Goal: Transaction & Acquisition: Purchase product/service

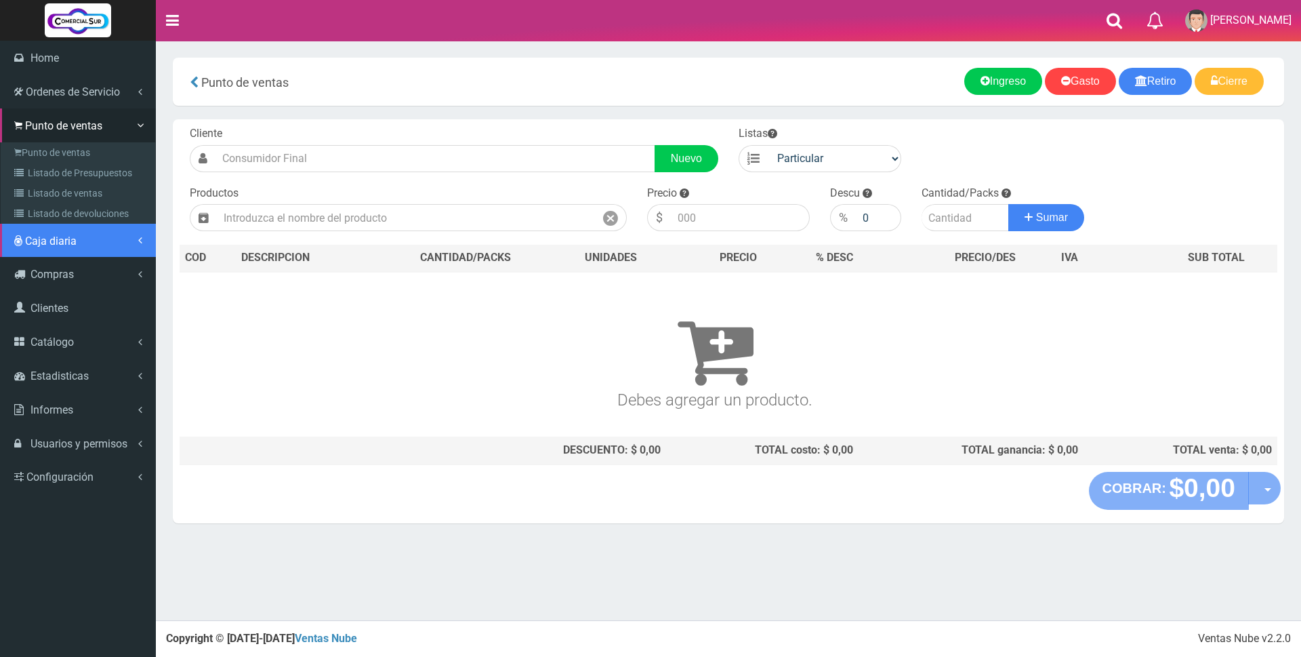
click at [66, 236] on span "Caja diaria" at bounding box center [50, 240] width 51 height 13
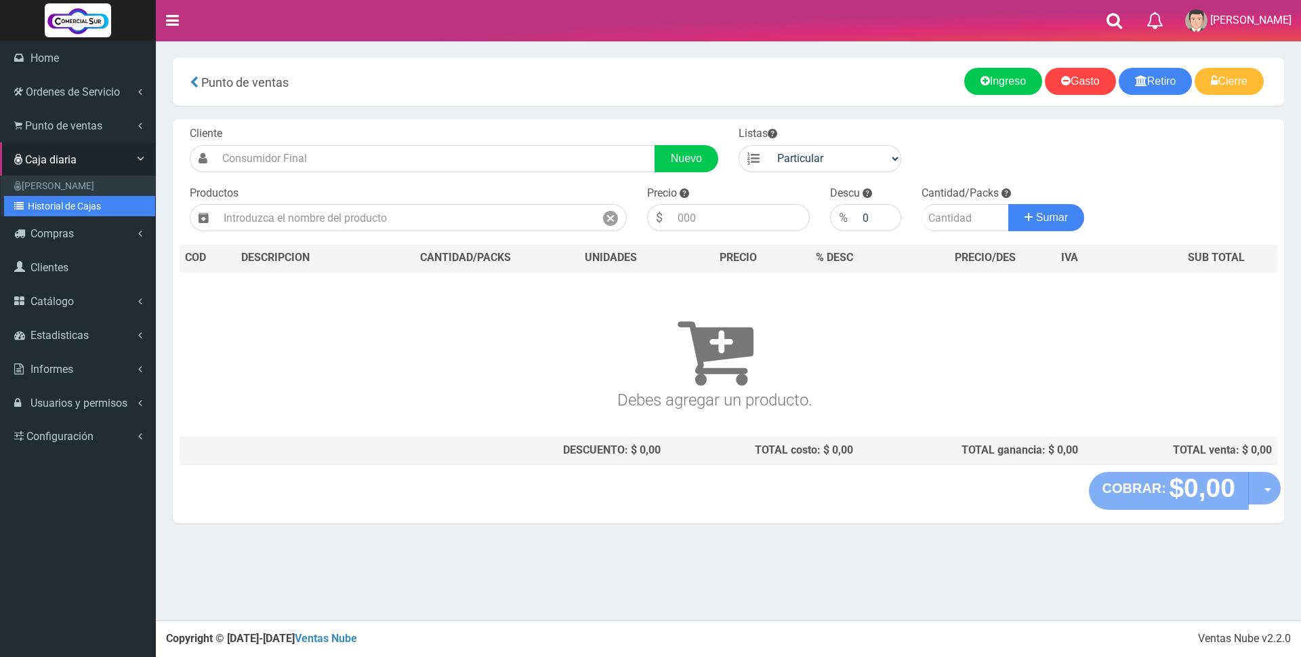
click at [64, 207] on link "Historial de Cajas" at bounding box center [79, 206] width 151 height 20
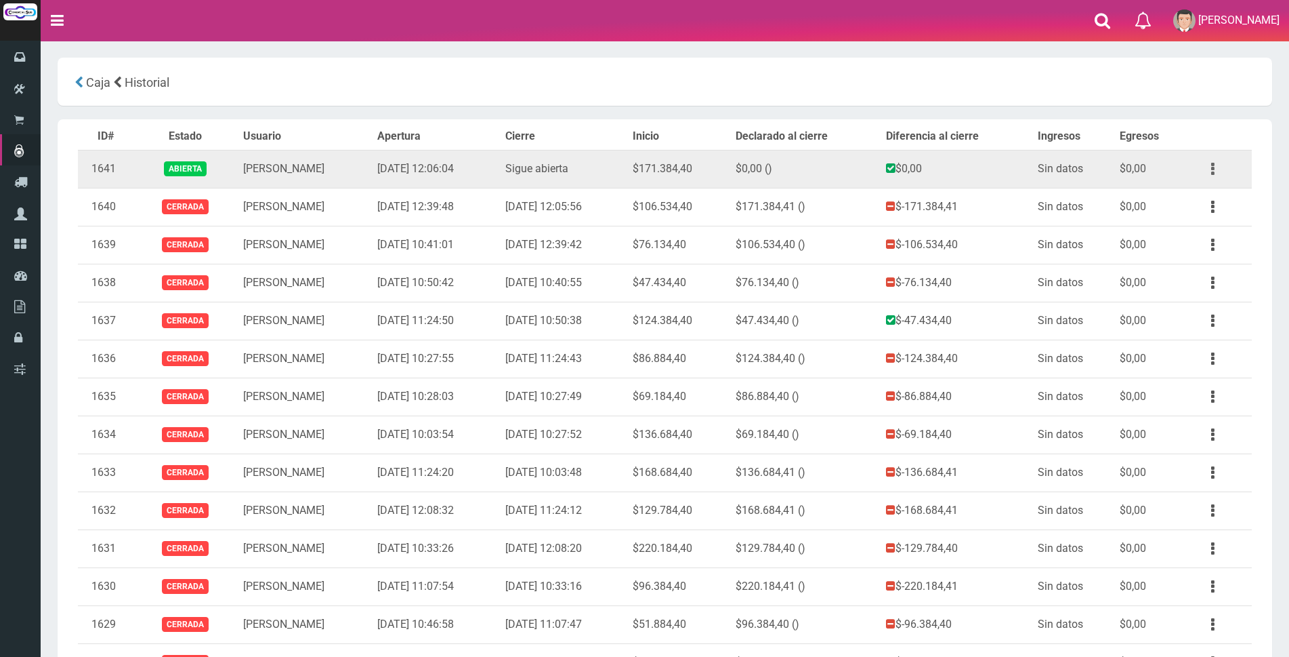
click at [1216, 172] on button "button" at bounding box center [1213, 169] width 30 height 24
click at [1212, 207] on link "Ver" at bounding box center [1174, 202] width 107 height 30
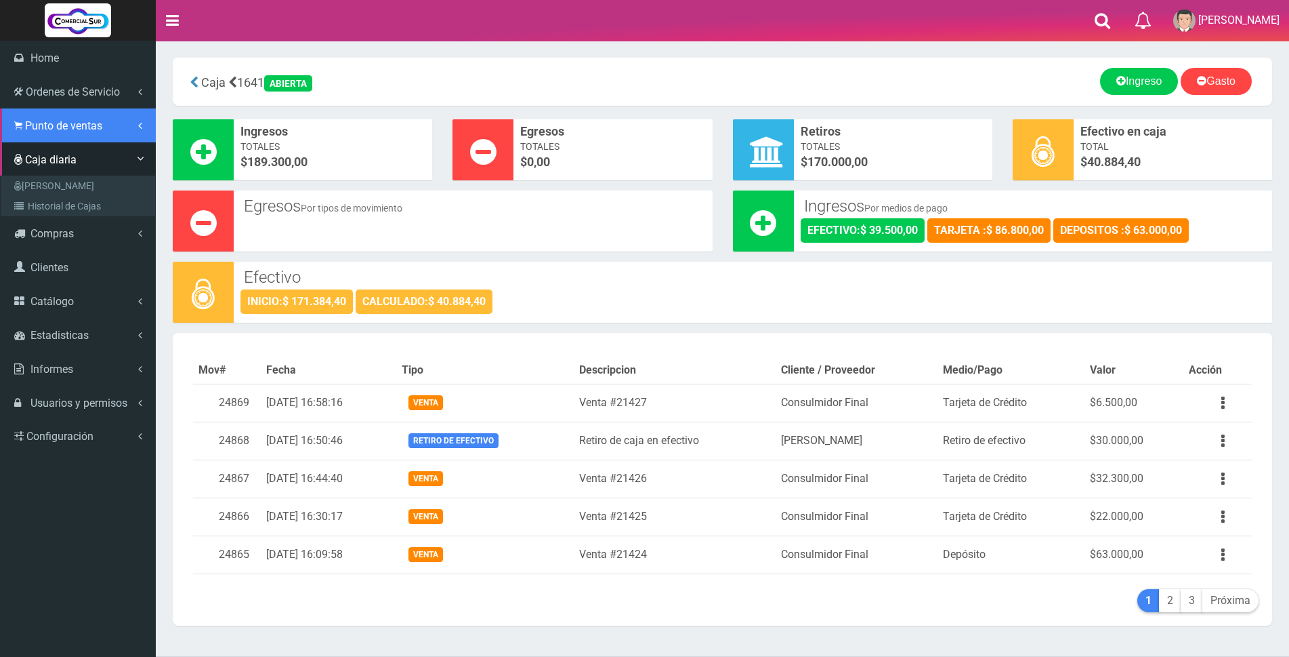
click at [37, 131] on span "Punto de ventas" at bounding box center [63, 125] width 77 height 13
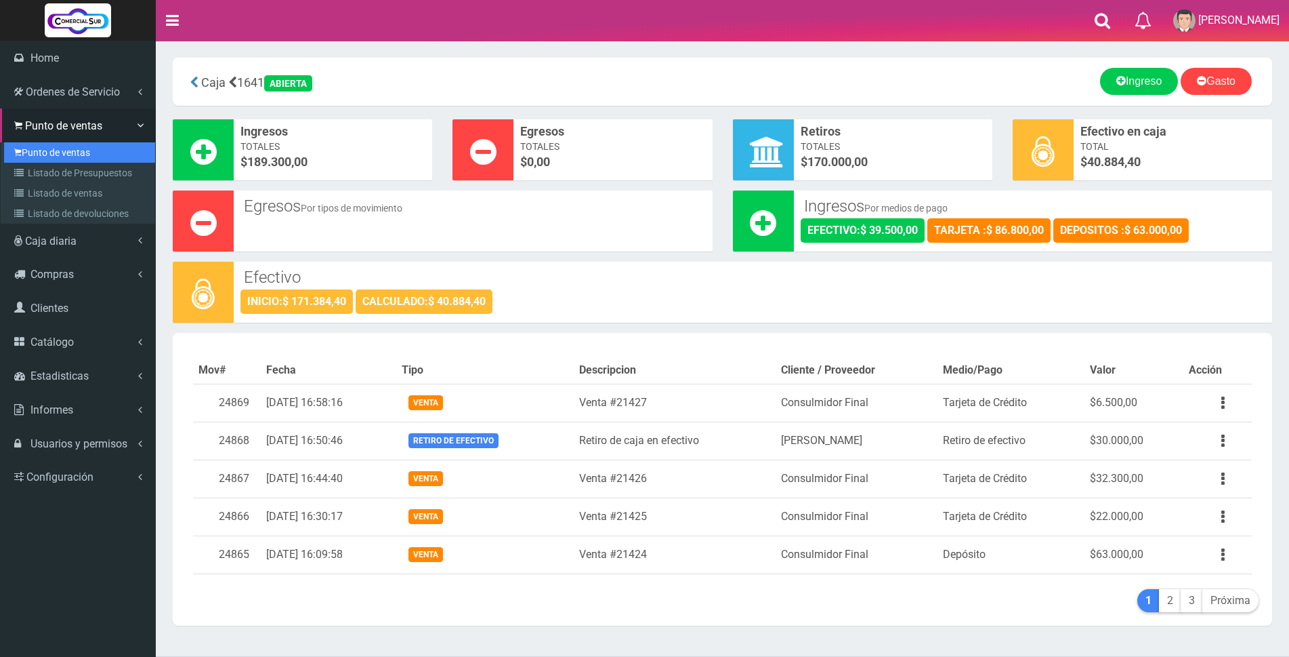
click at [37, 151] on link "Punto de ventas" at bounding box center [79, 152] width 151 height 20
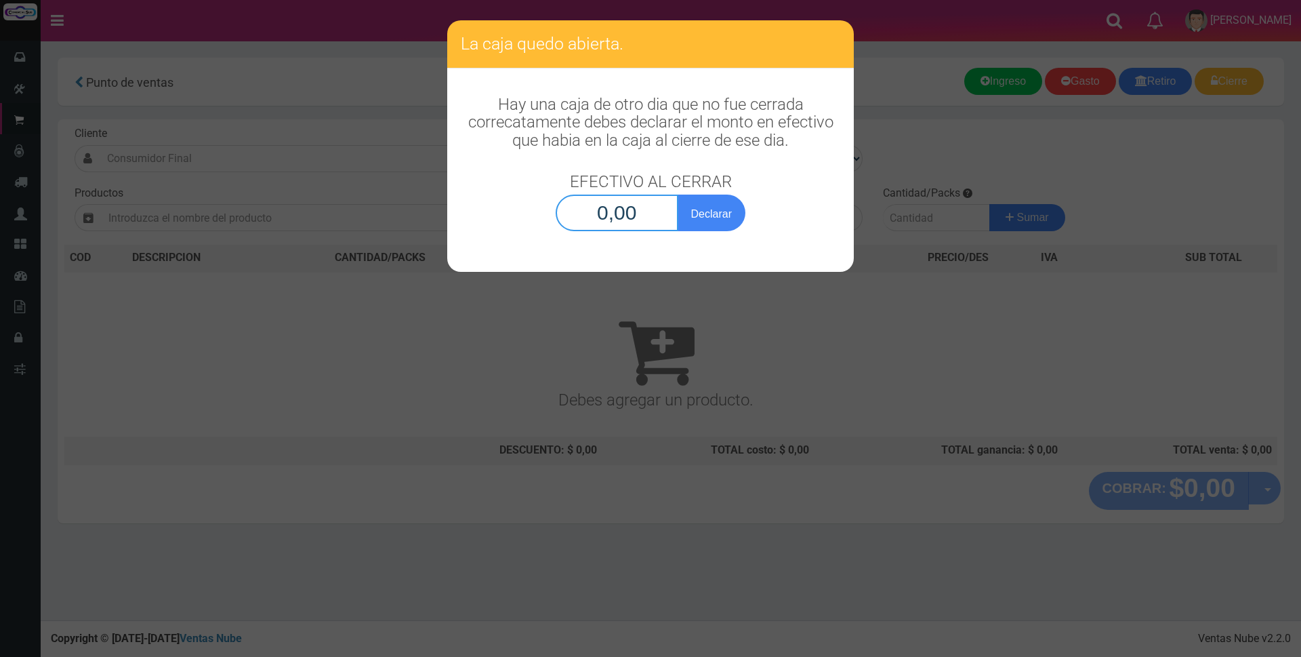
click at [595, 197] on input "0,00" at bounding box center [617, 212] width 123 height 37
type input "40.884,40"
click at [714, 211] on button "Declarar" at bounding box center [712, 212] width 68 height 37
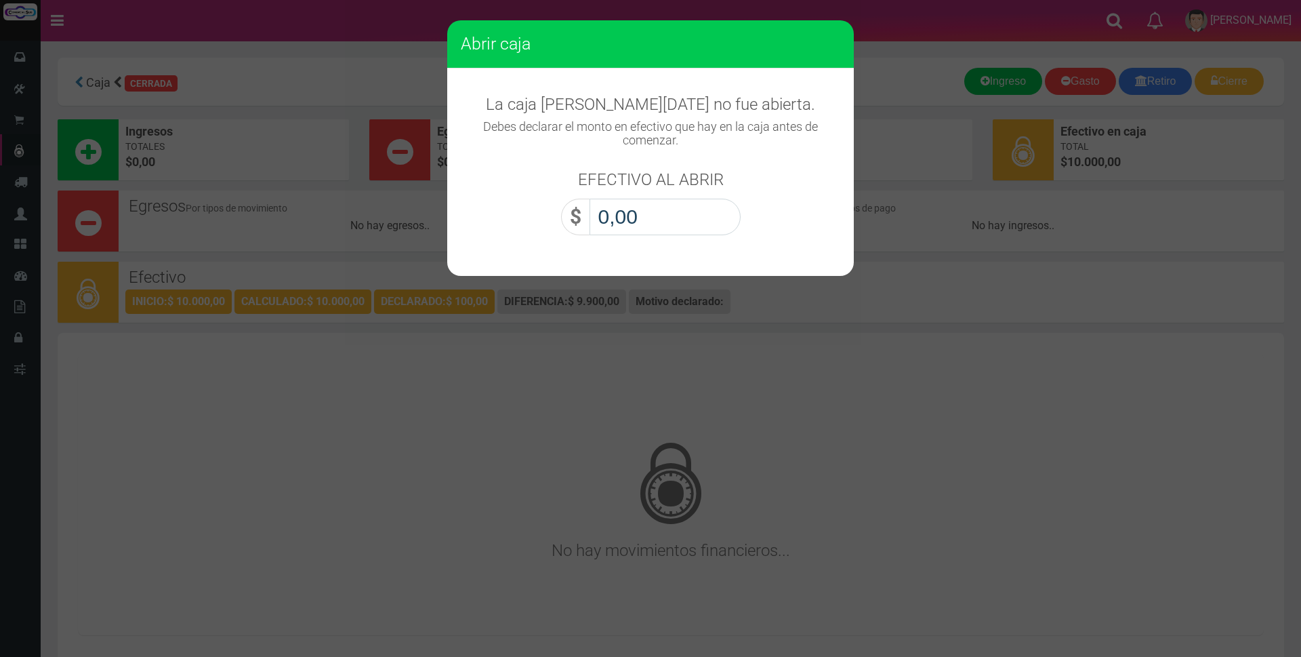
click at [663, 211] on input "0,00" at bounding box center [665, 217] width 151 height 37
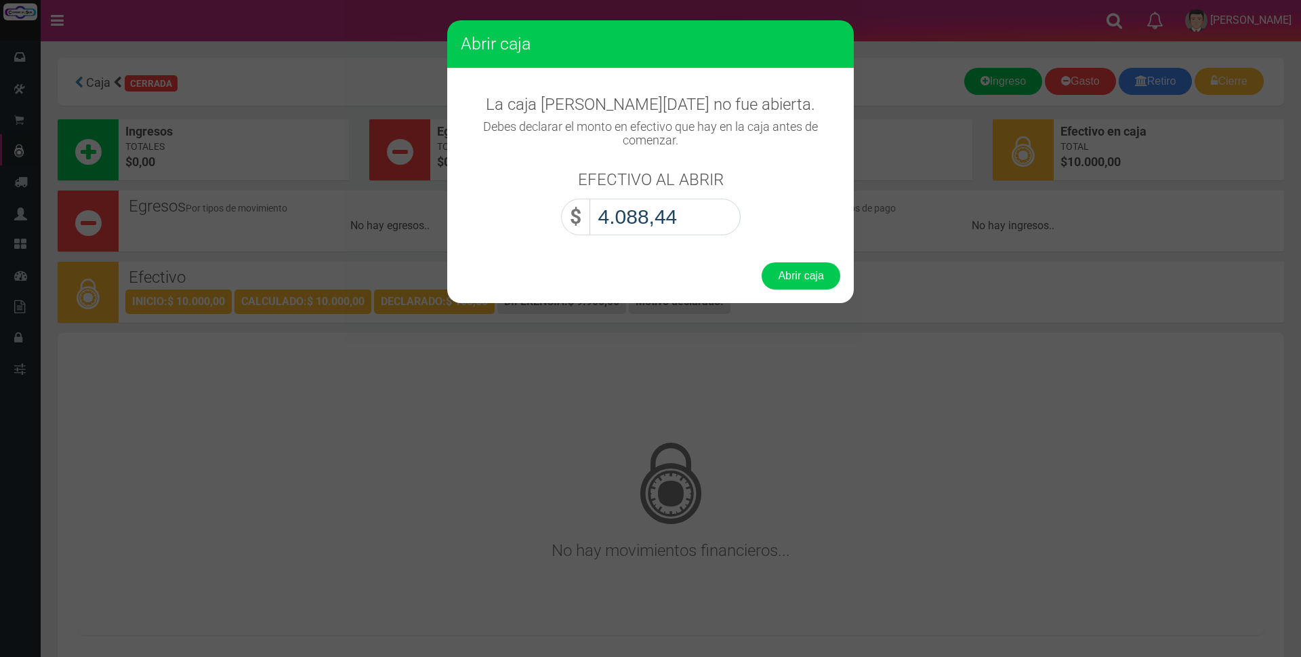
type input "40.884,40"
click at [775, 279] on button "Abrir caja" at bounding box center [801, 275] width 79 height 27
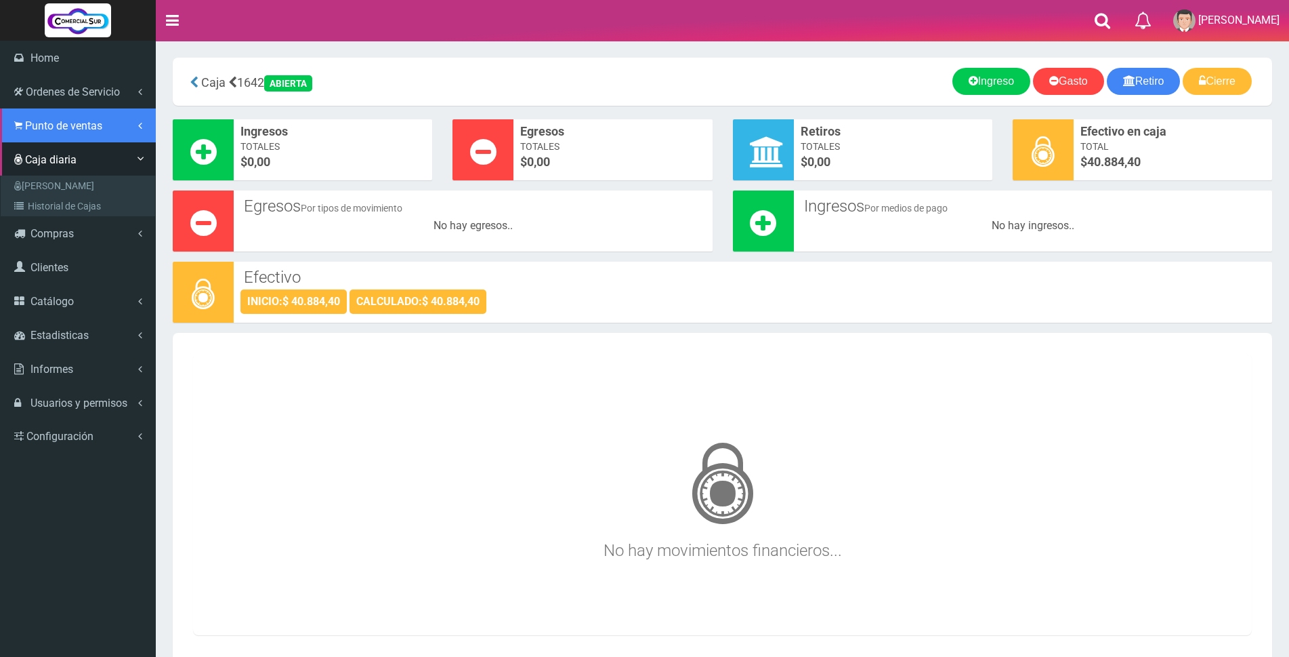
click at [48, 127] on span "Punto de ventas" at bounding box center [63, 125] width 77 height 13
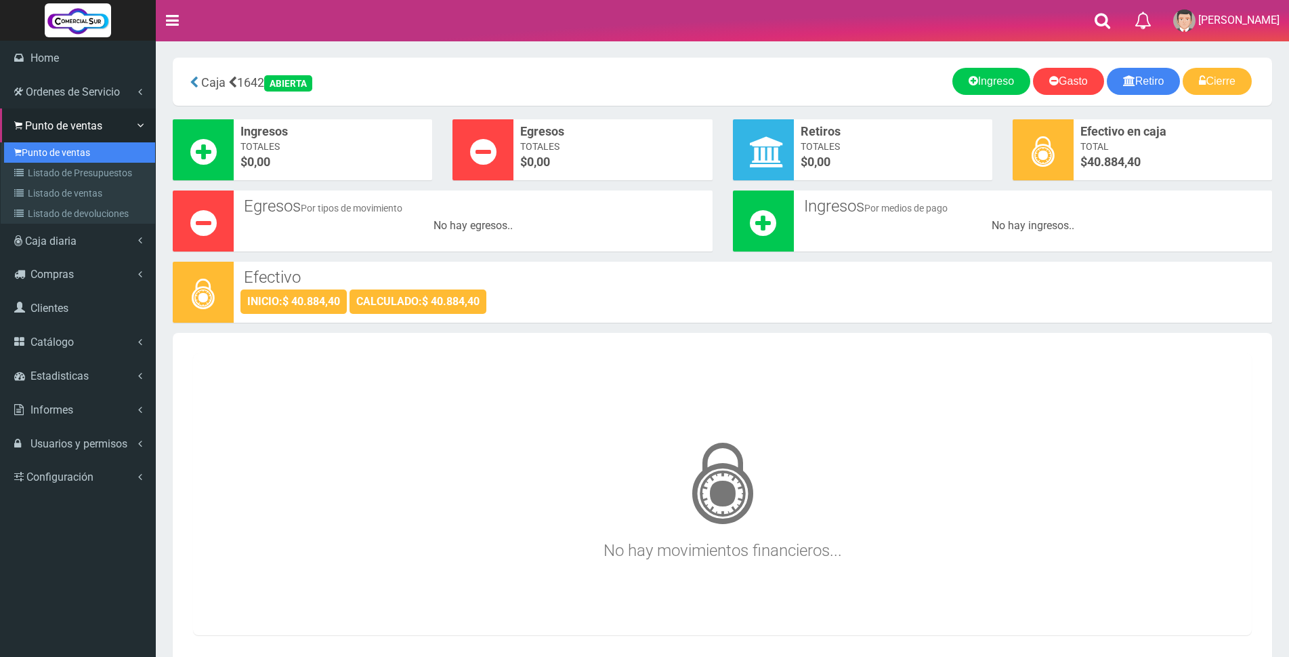
click at [48, 152] on link "Punto de ventas" at bounding box center [79, 152] width 151 height 20
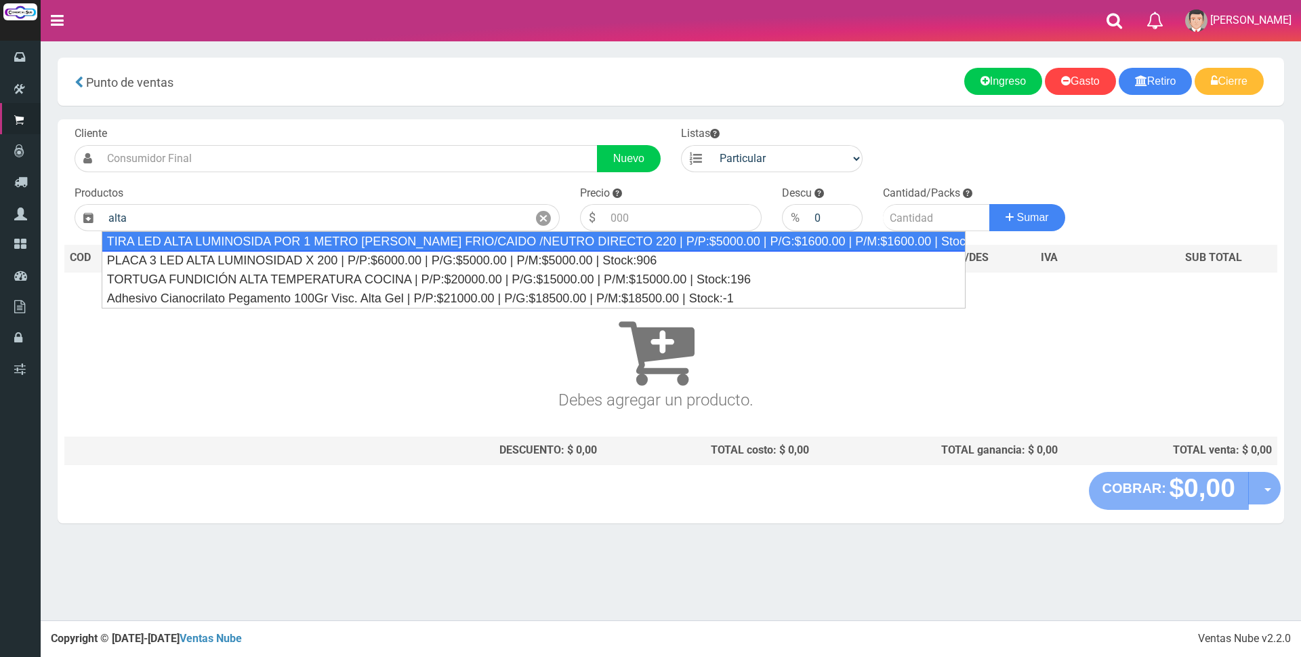
click at [273, 236] on div "TIRA LED ALTA LUMINOSIDA POR 1 METRO BLANCO FRIO/CAIDO /NEUTRO DIRECTO 220 | P/…" at bounding box center [534, 241] width 864 height 20
type input "TIRA LED ALTA LUMINOSIDA POR 1 METRO BLANCO FRIO/CAIDO /NEUTRO DIRECTO 220 | P/…"
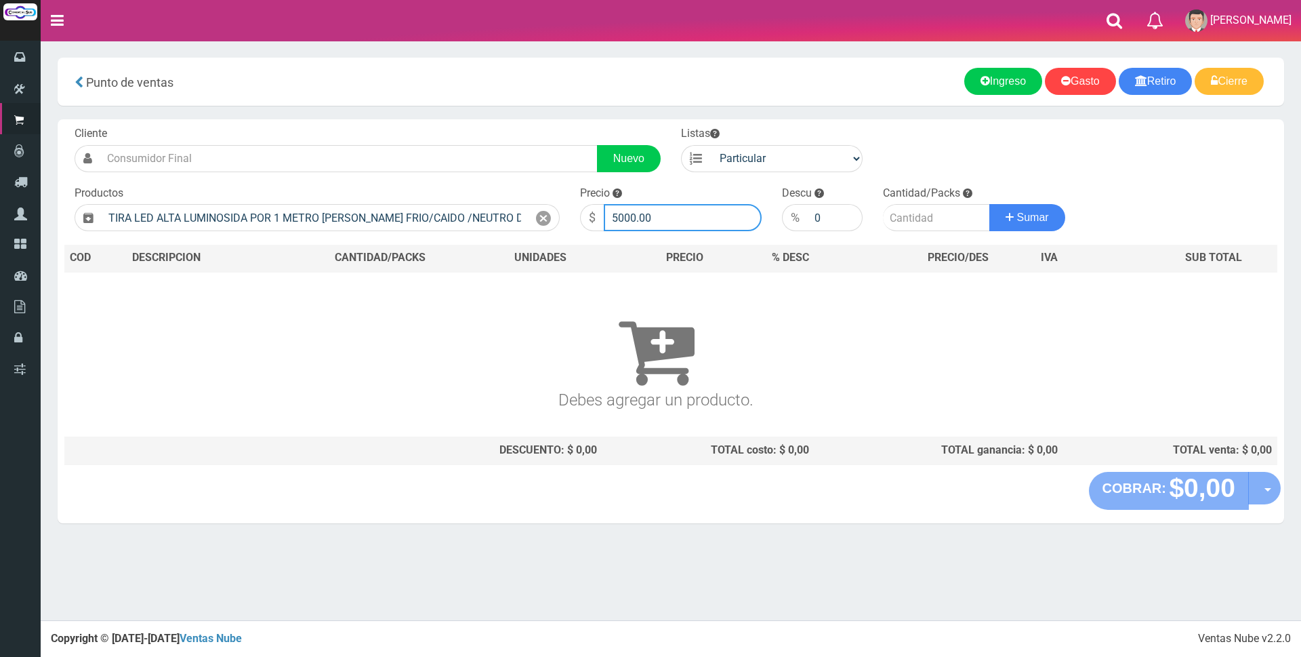
click at [677, 215] on input "5000.00" at bounding box center [683, 217] width 158 height 27
type input "5"
type input "10000"
click at [906, 210] on input "number" at bounding box center [936, 217] width 107 height 27
type input "2"
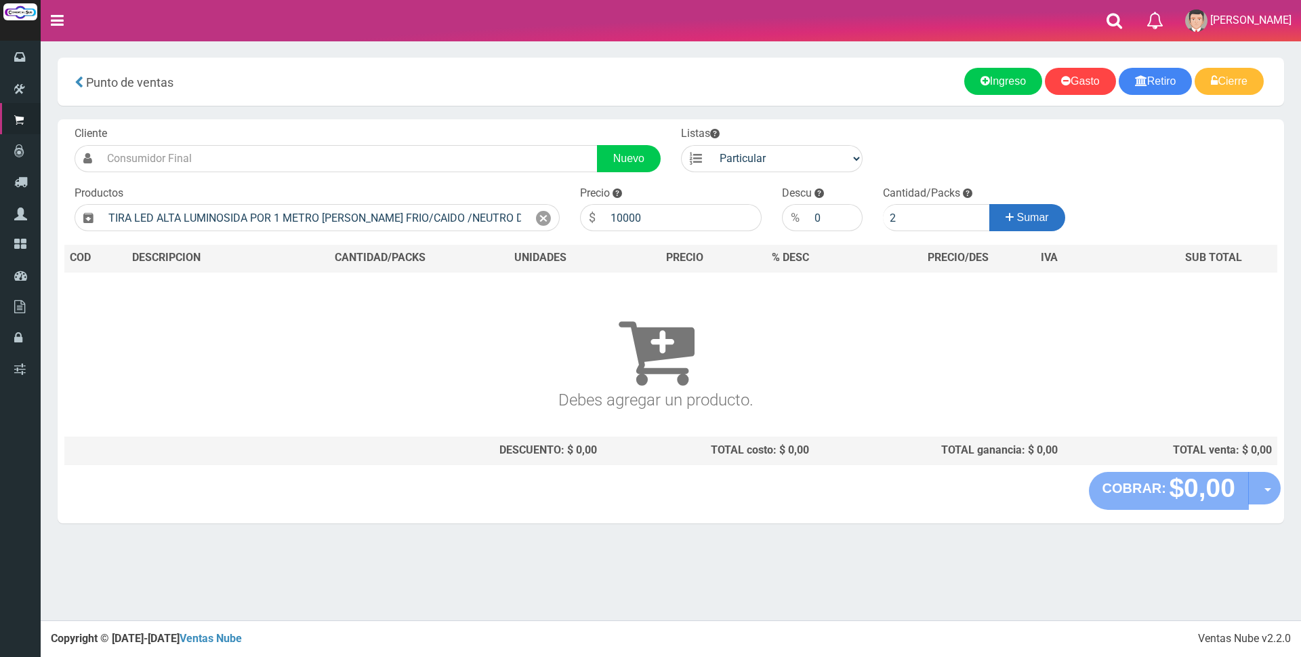
click at [1022, 225] on button "Sumar" at bounding box center [1027, 217] width 76 height 27
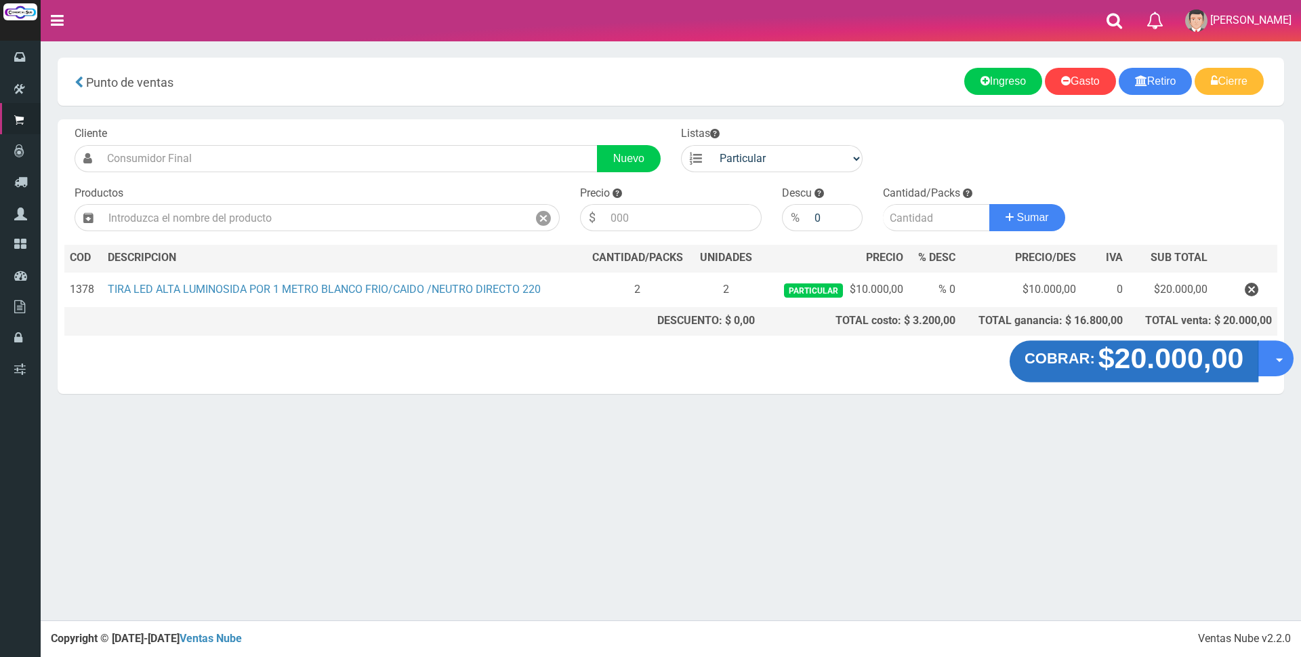
click at [1098, 367] on strong "$20.000,00" at bounding box center [1171, 358] width 146 height 32
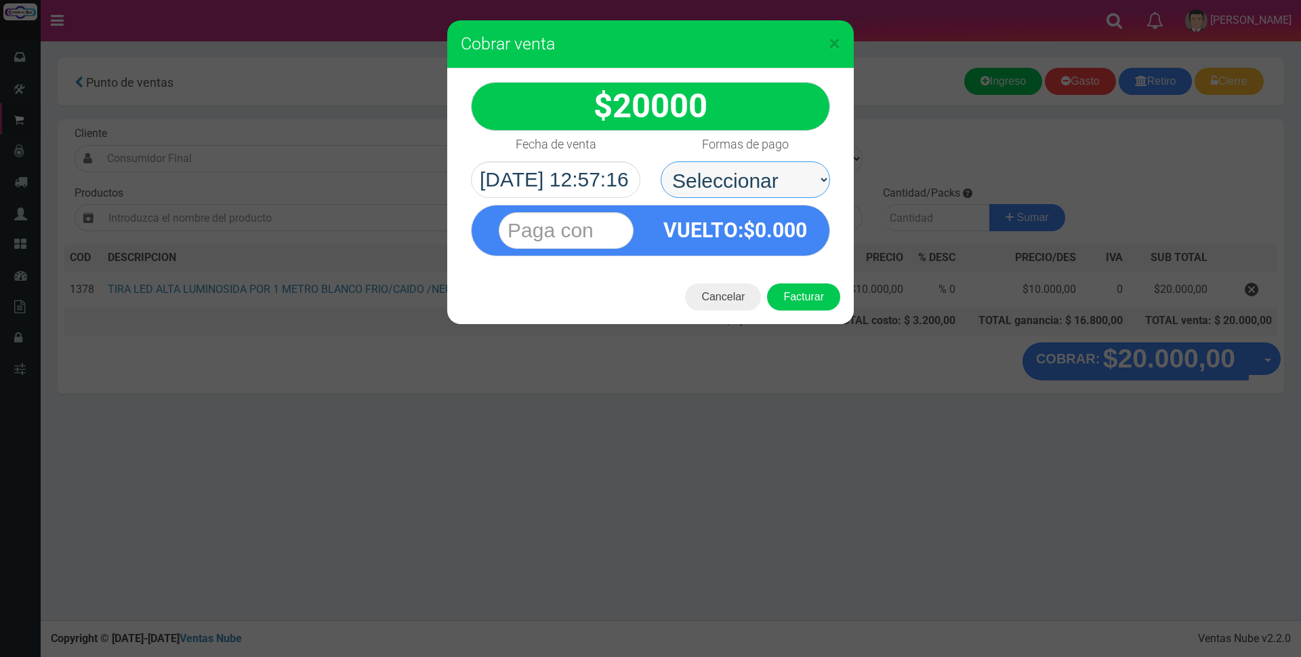
click at [762, 170] on select "Seleccionar Efectivo Tarjeta de Crédito Depósito Débito" at bounding box center [745, 179] width 169 height 37
select select "Depósito"
click at [661, 161] on select "Seleccionar Efectivo Tarjeta de Crédito Depósito Débito" at bounding box center [745, 179] width 169 height 37
click at [606, 230] on input "text" at bounding box center [566, 230] width 135 height 37
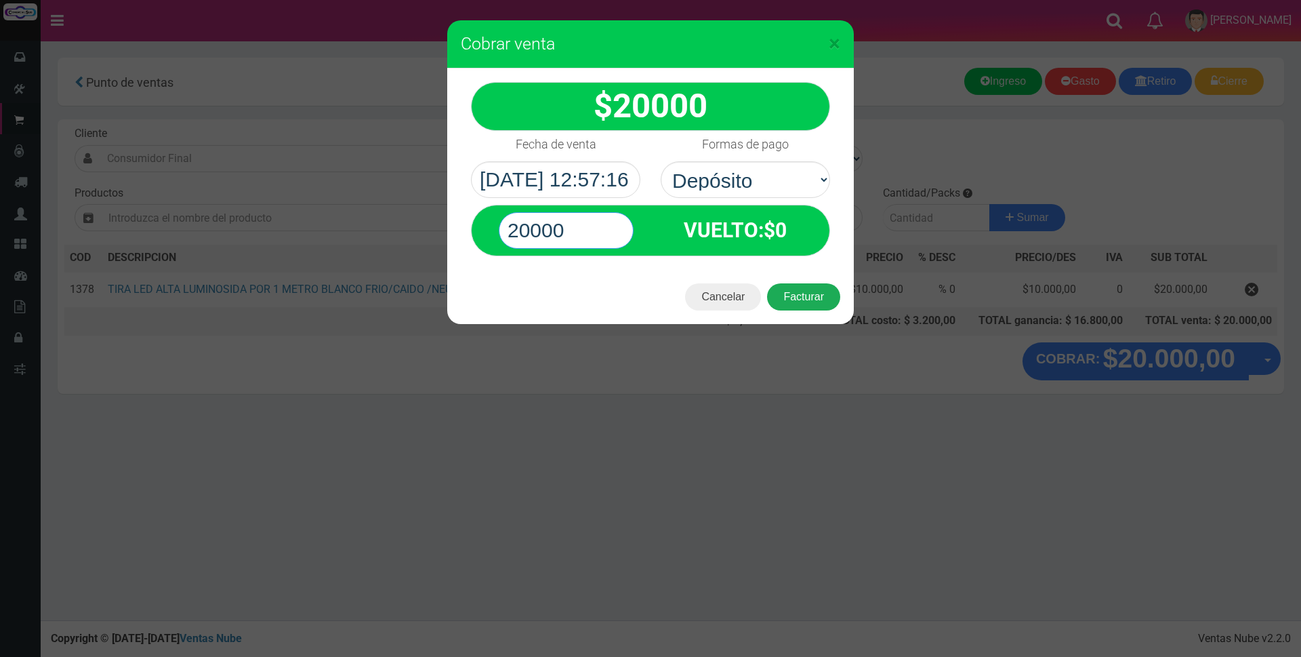
type input "20000"
click at [826, 302] on button "Facturar" at bounding box center [803, 296] width 73 height 27
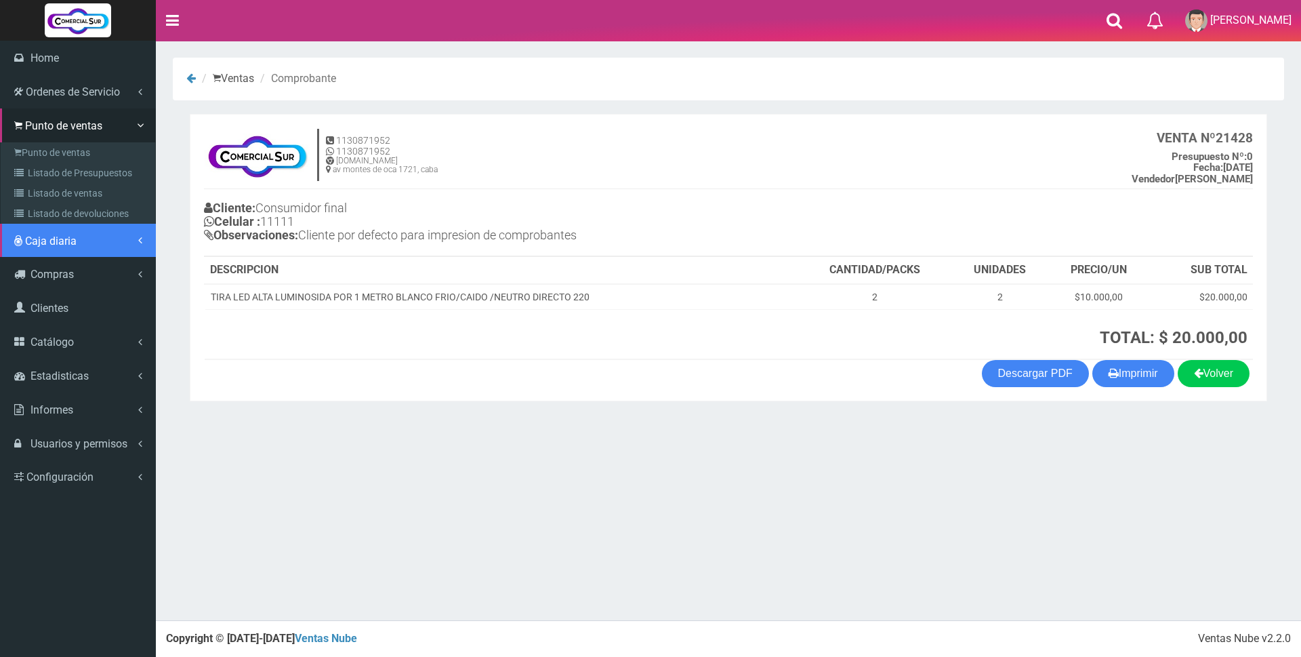
click at [54, 243] on span "Caja diaria" at bounding box center [50, 240] width 51 height 13
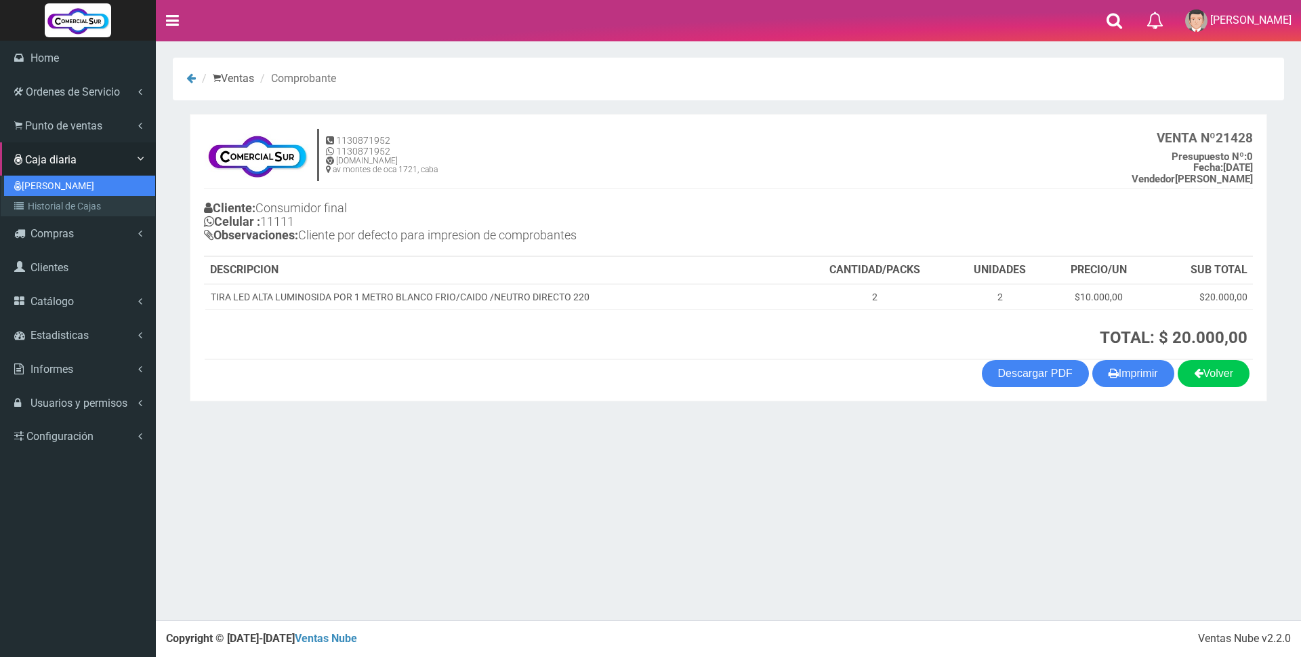
click at [58, 190] on link "[PERSON_NAME]" at bounding box center [79, 185] width 151 height 20
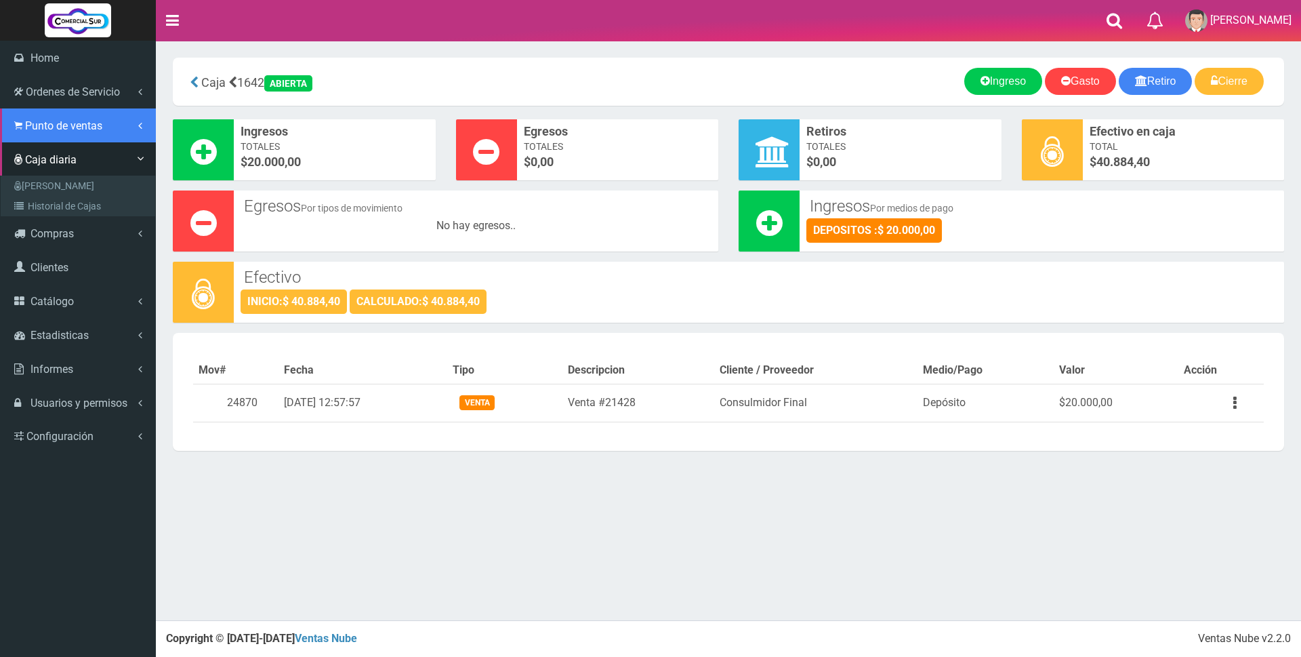
click at [52, 120] on span "Punto de ventas" at bounding box center [63, 125] width 77 height 13
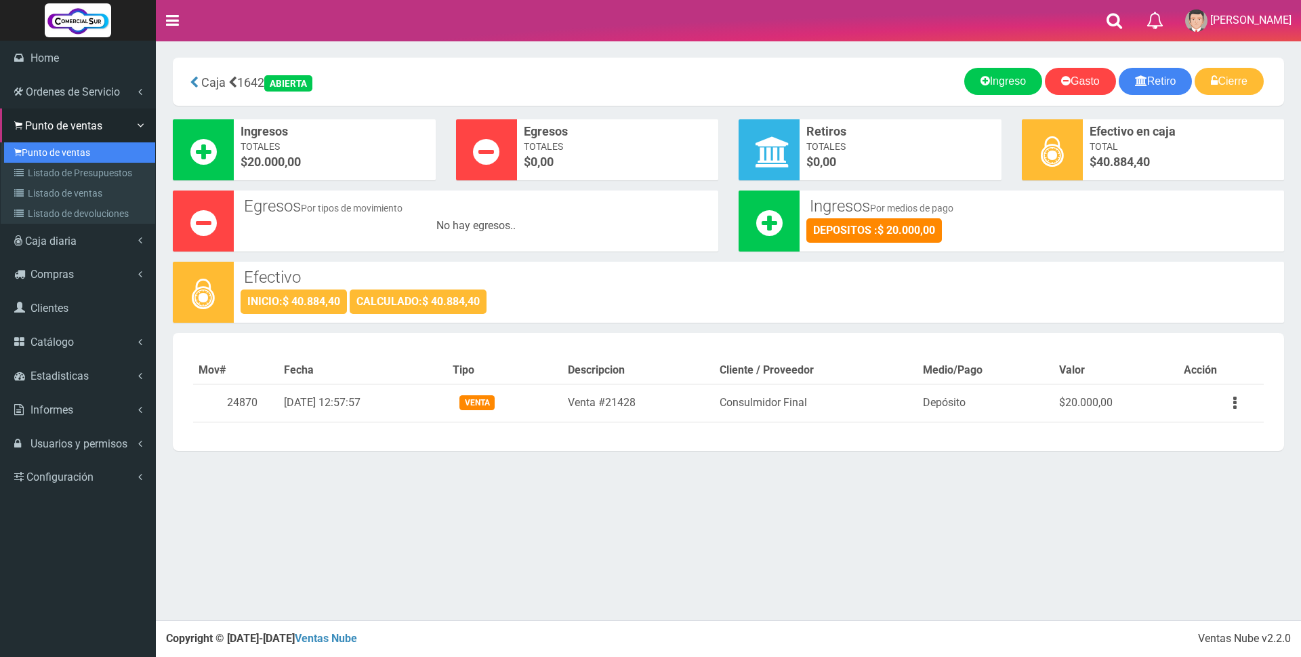
click at [52, 155] on link "Punto de ventas" at bounding box center [79, 152] width 151 height 20
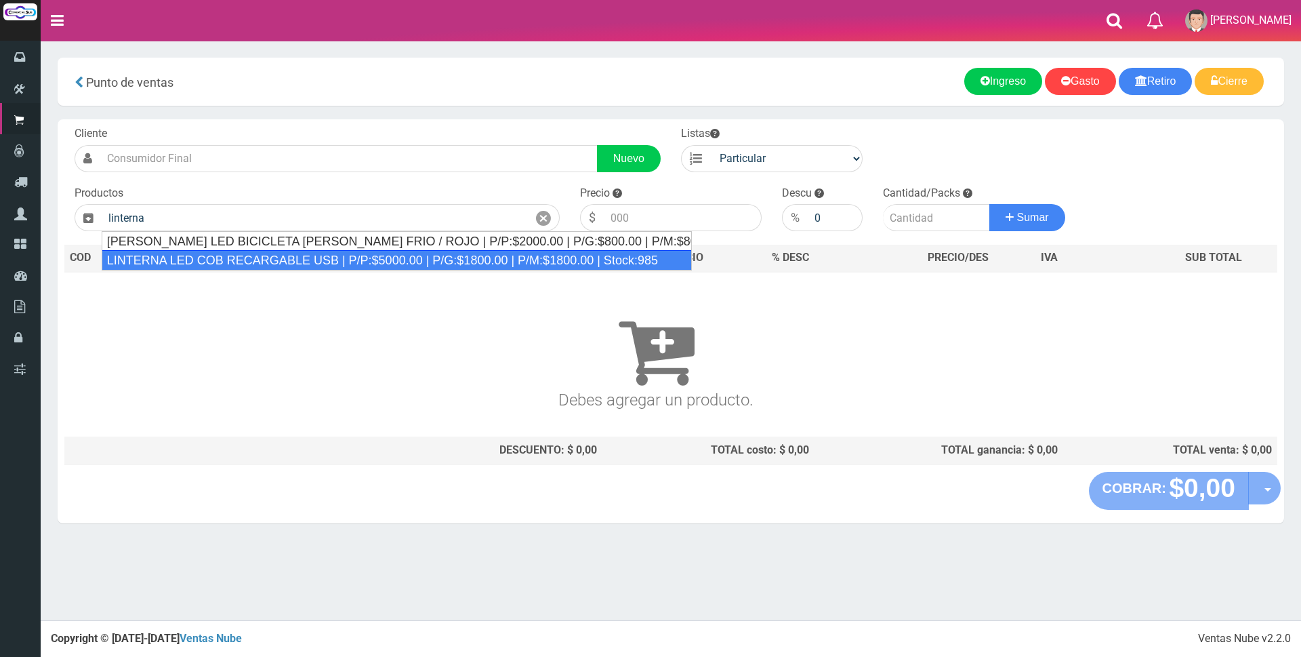
click at [190, 251] on div "LINTERNA LED COB RECARGABLE USB | P/P:$5000.00 | P/G:$1800.00 | P/M:$1800.00 | …" at bounding box center [397, 260] width 590 height 20
type input "LINTERNA LED COB RECARGABLE USB | P/P:$5000.00 | P/G:$1800.00 | P/M:$1800.00 | …"
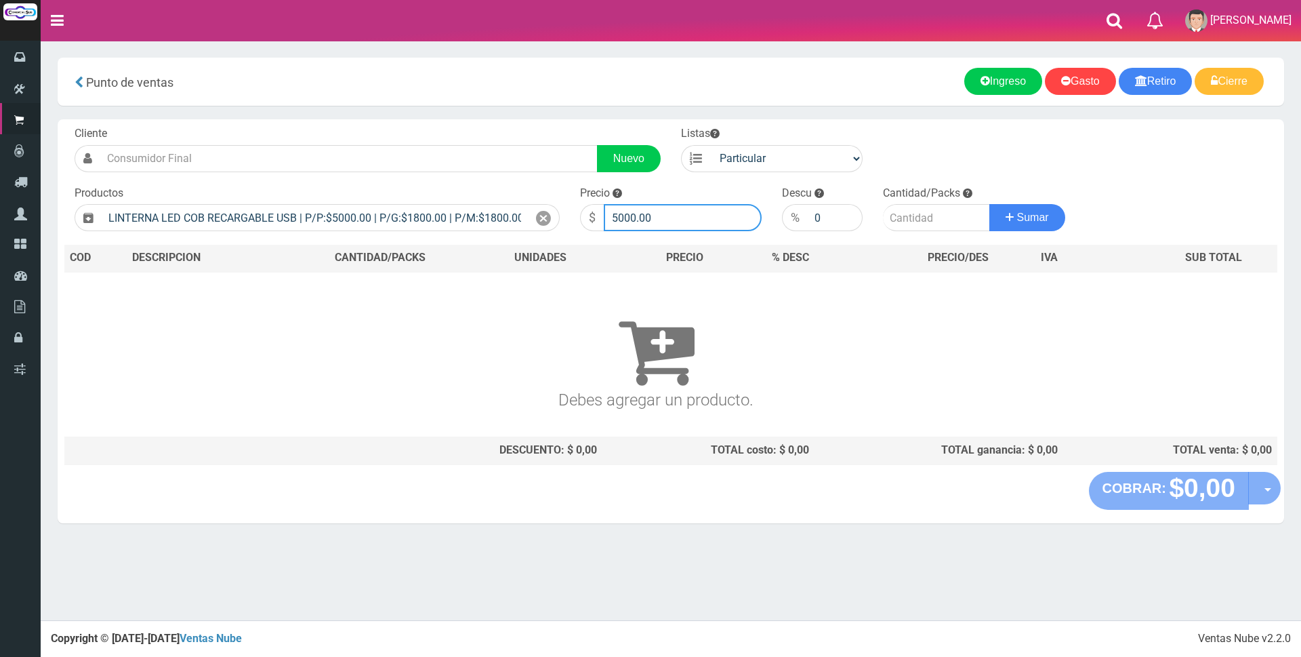
click at [665, 220] on input "5000.00" at bounding box center [683, 217] width 158 height 27
type input "5"
type input "6000"
click at [892, 223] on input "number" at bounding box center [936, 217] width 107 height 27
type input "1"
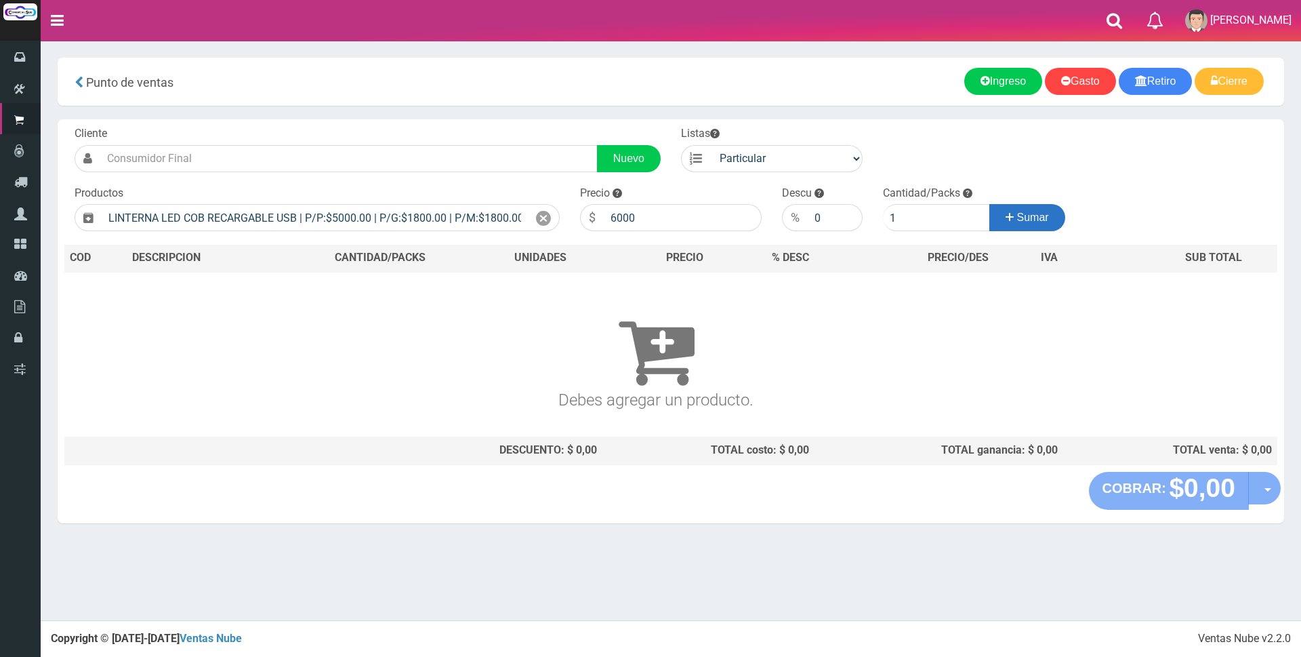
click at [1049, 208] on button "Sumar" at bounding box center [1027, 217] width 76 height 27
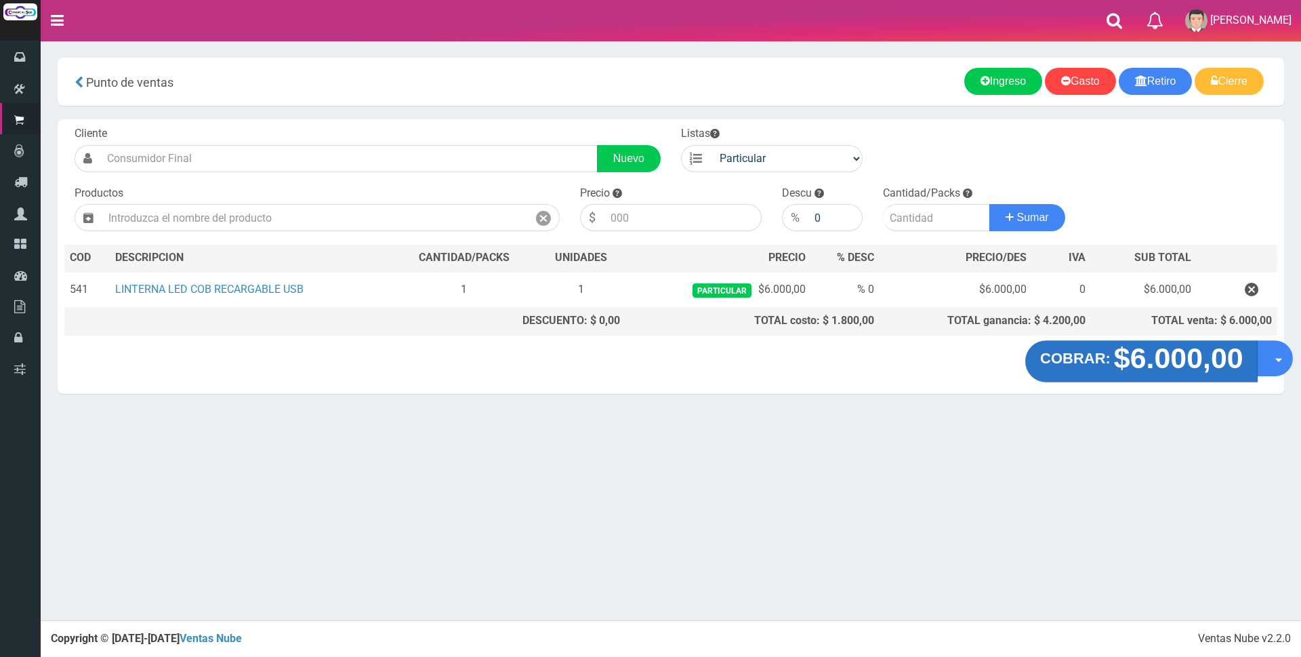
click at [1154, 366] on strong "$6.000,00" at bounding box center [1177, 358] width 129 height 32
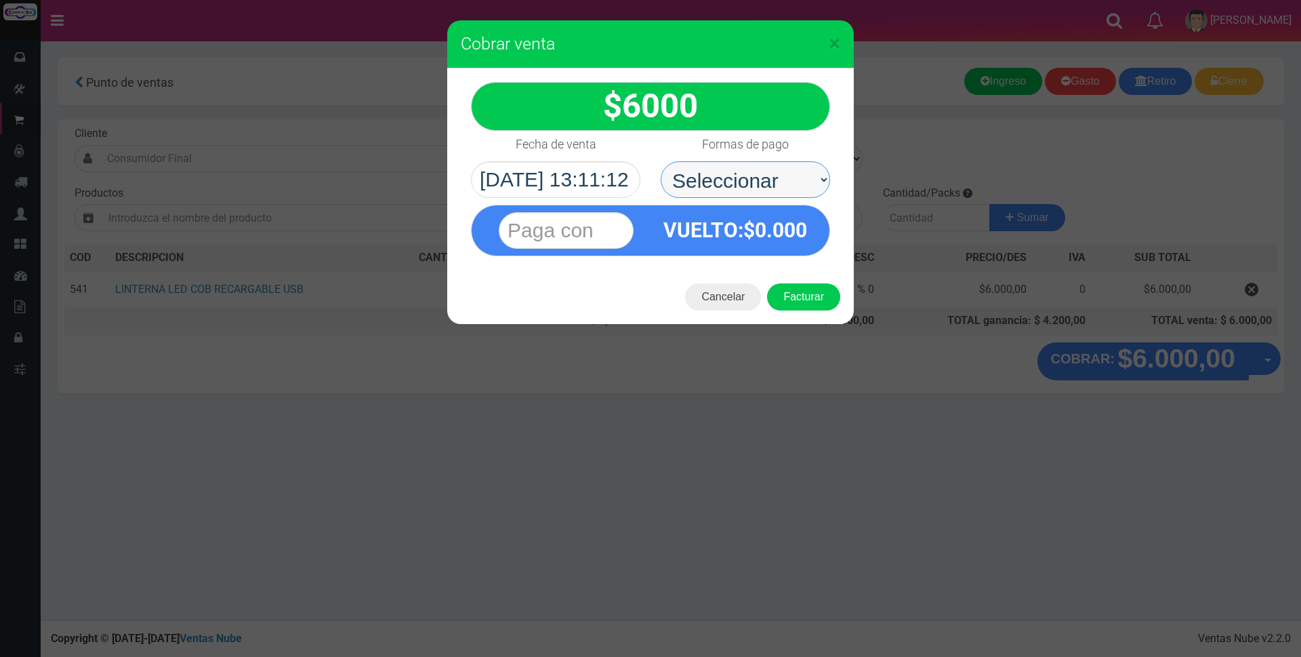
click at [714, 173] on select "Seleccionar Efectivo Tarjeta de Crédito Depósito Débito" at bounding box center [745, 179] width 169 height 37
select select "Tarjeta de Crédito"
click at [661, 161] on select "Seleccionar Efectivo Tarjeta de Crédito Depósito Débito" at bounding box center [745, 179] width 169 height 37
click at [606, 231] on input "text" at bounding box center [566, 230] width 135 height 37
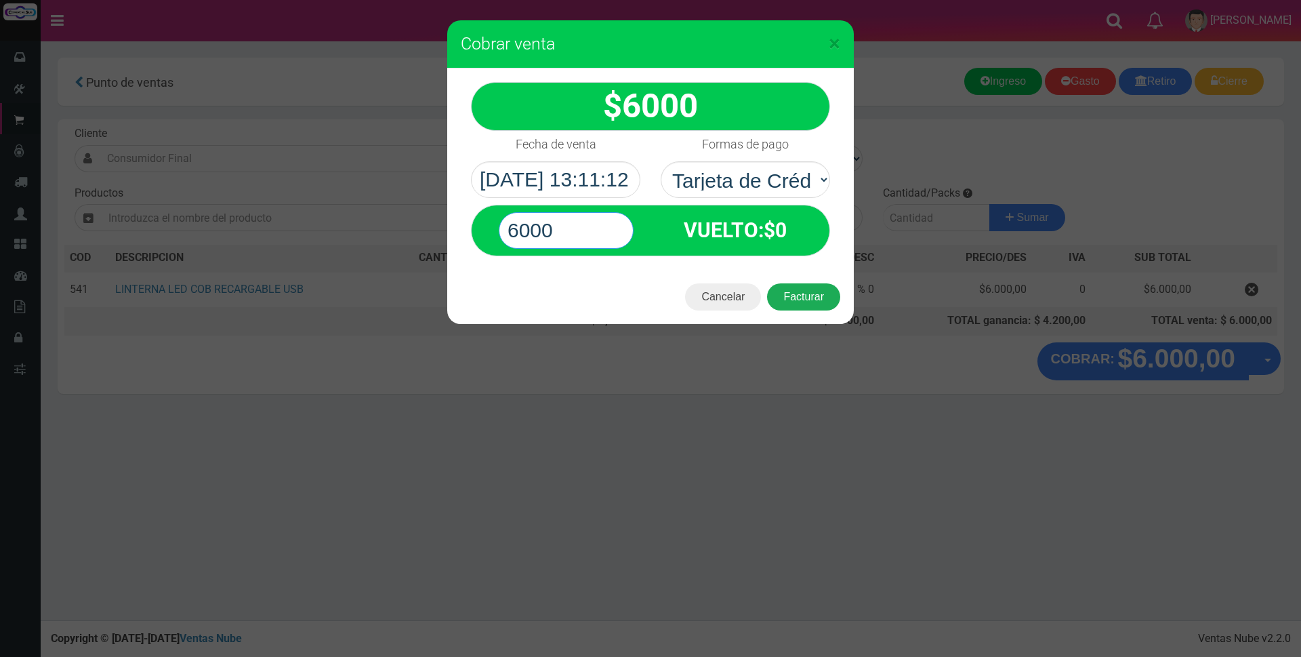
type input "6000"
click at [829, 297] on button "Facturar" at bounding box center [803, 296] width 73 height 27
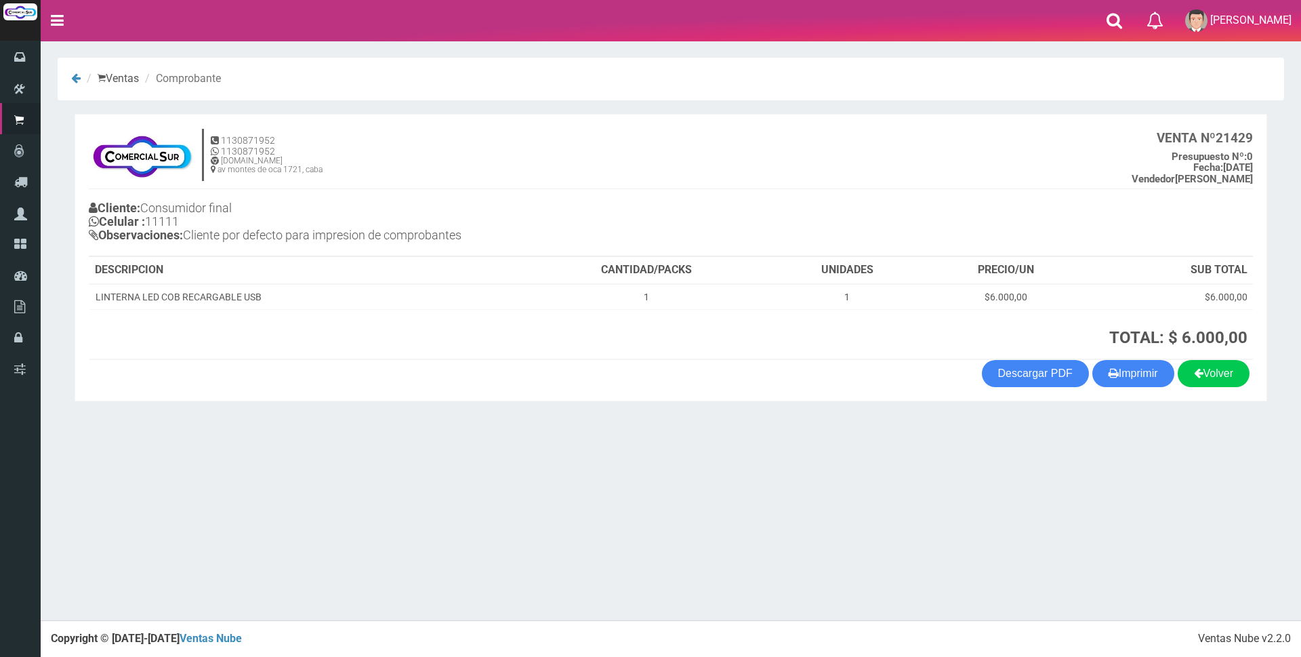
click at [1083, 447] on div "× Titulo del Msj texto Mas Texto Cancelar Aceptar Ventas Comprobante" at bounding box center [671, 310] width 1260 height 620
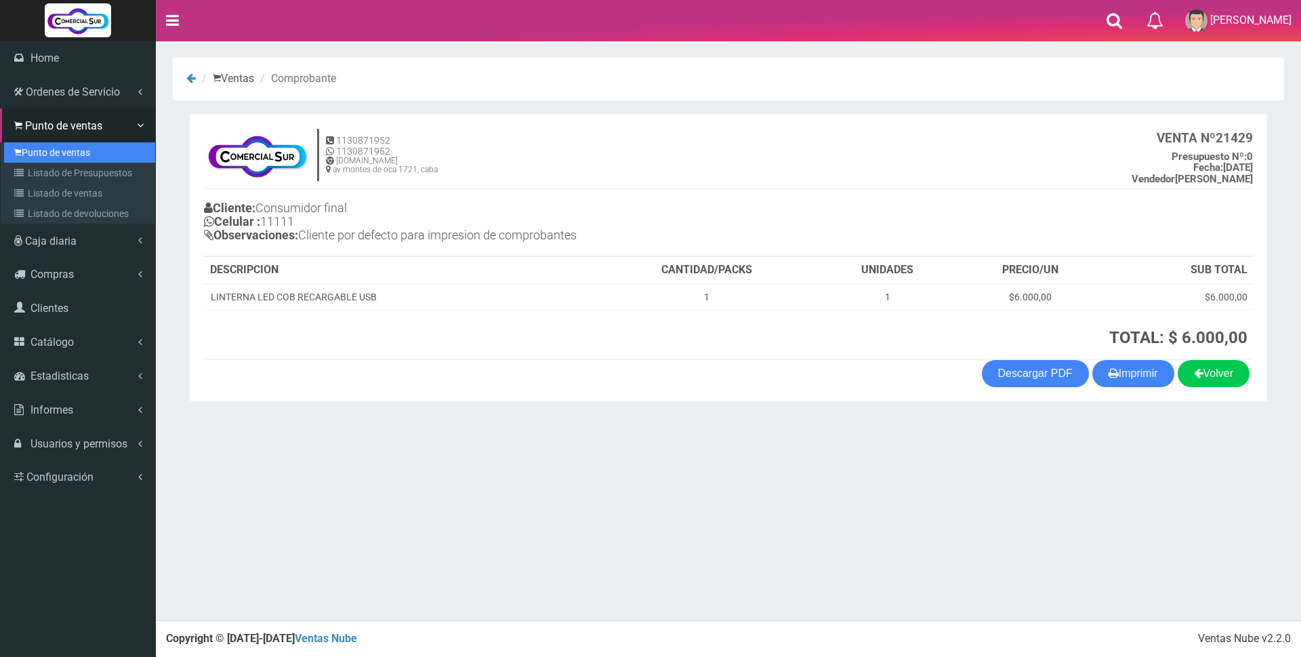
click at [54, 150] on link "Punto de ventas" at bounding box center [79, 152] width 151 height 20
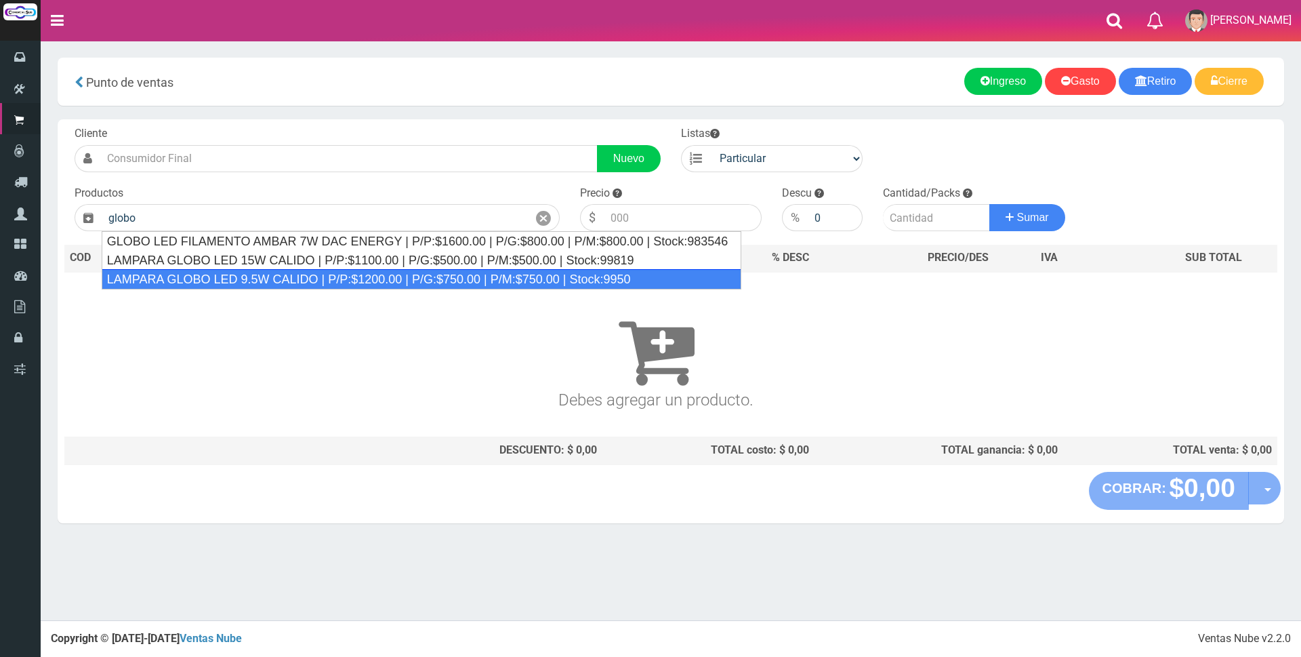
click at [213, 274] on div "LAMPARA GLOBO LED 9.5W CALIDO | P/P:$1200.00 | P/G:$750.00 | P/M:$750.00 | Stoc…" at bounding box center [422, 279] width 640 height 20
type input "LAMPARA GLOBO LED 9.5W CALIDO | P/P:$1200.00 | P/G:$750.00 | P/M:$750.00 | Stoc…"
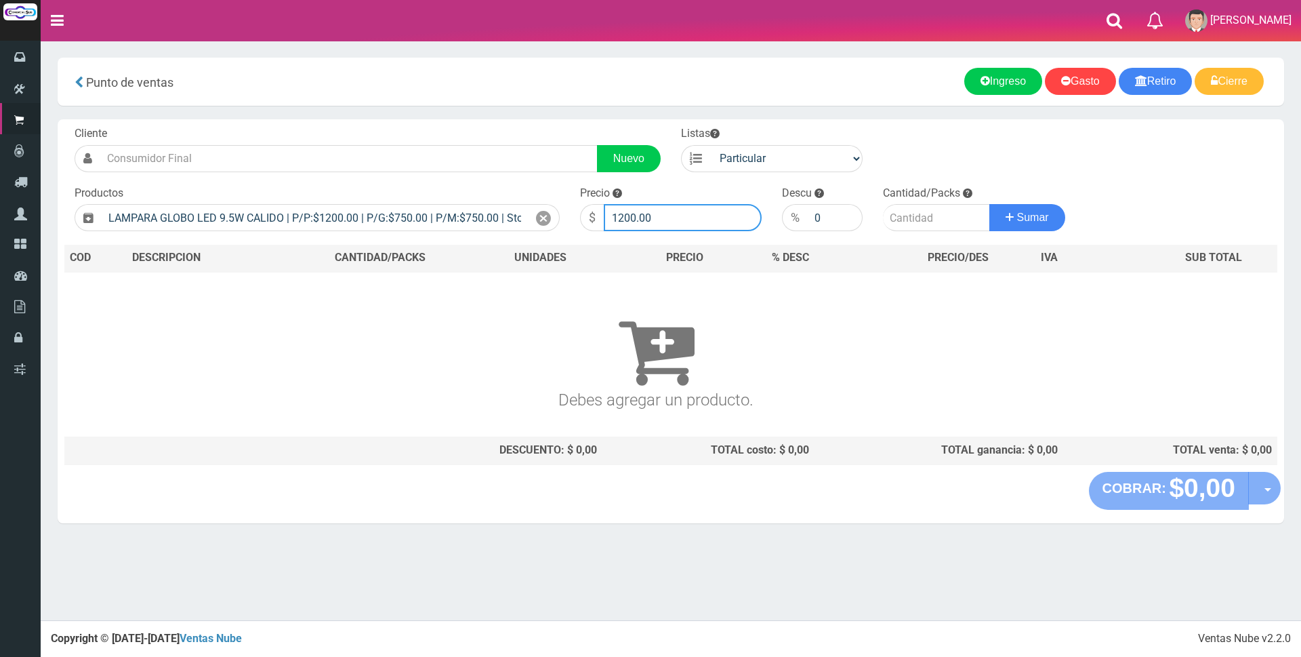
click at [672, 220] on input "1200.00" at bounding box center [683, 217] width 158 height 27
type input "1"
type input "7000"
click at [905, 219] on input "number" at bounding box center [936, 217] width 107 height 27
type input "1"
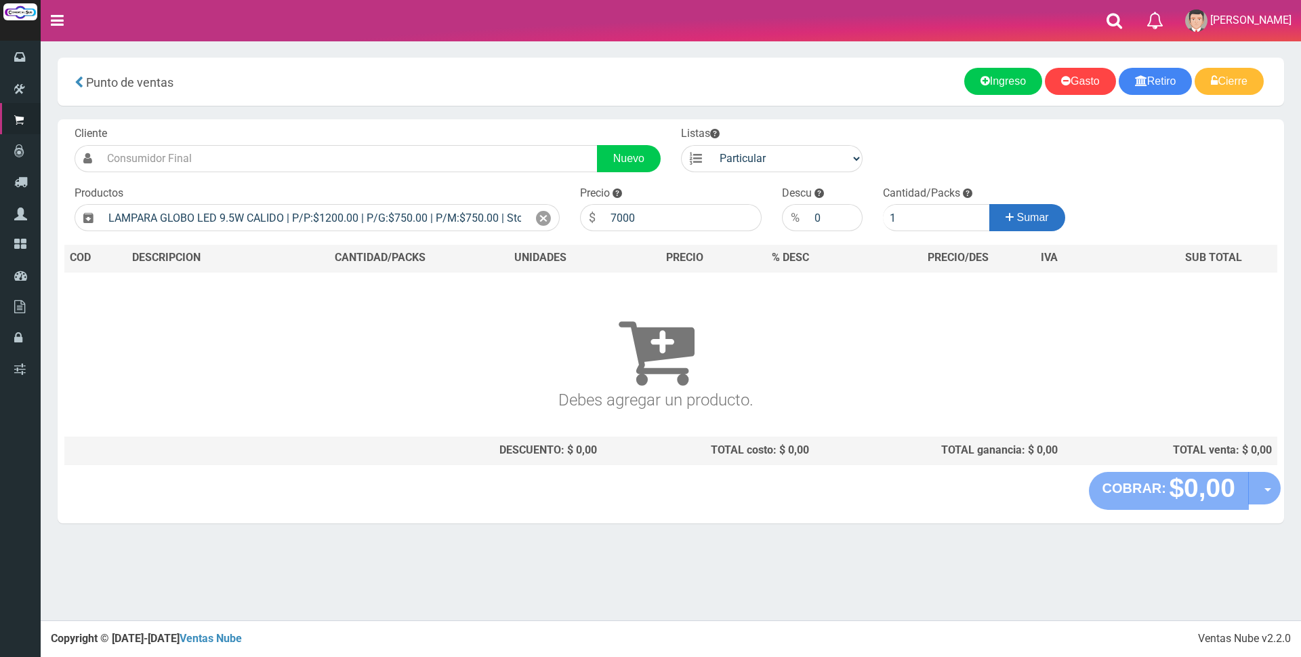
click at [1023, 218] on span "Sumar" at bounding box center [1033, 217] width 32 height 12
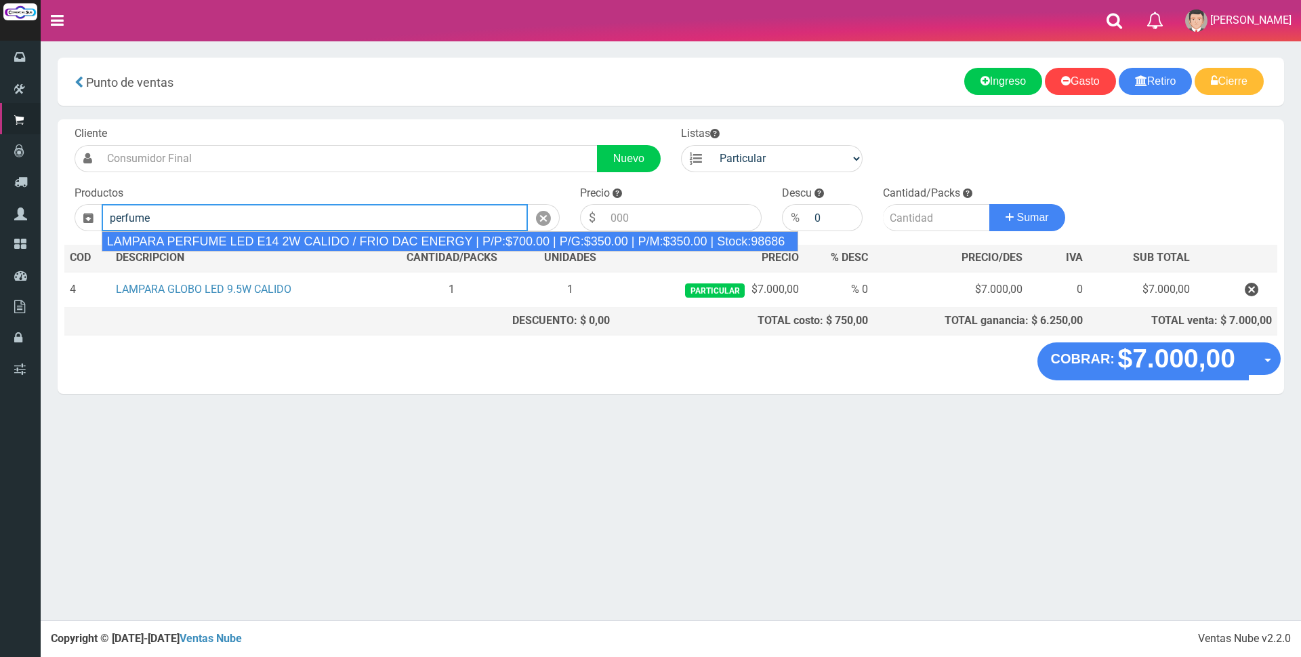
click at [531, 245] on div "LAMPARA PERFUME LED E14 2W CALIDO / FRIO DAC ENERGY | P/P:$700.00 | P/G:$350.00…" at bounding box center [450, 241] width 697 height 20
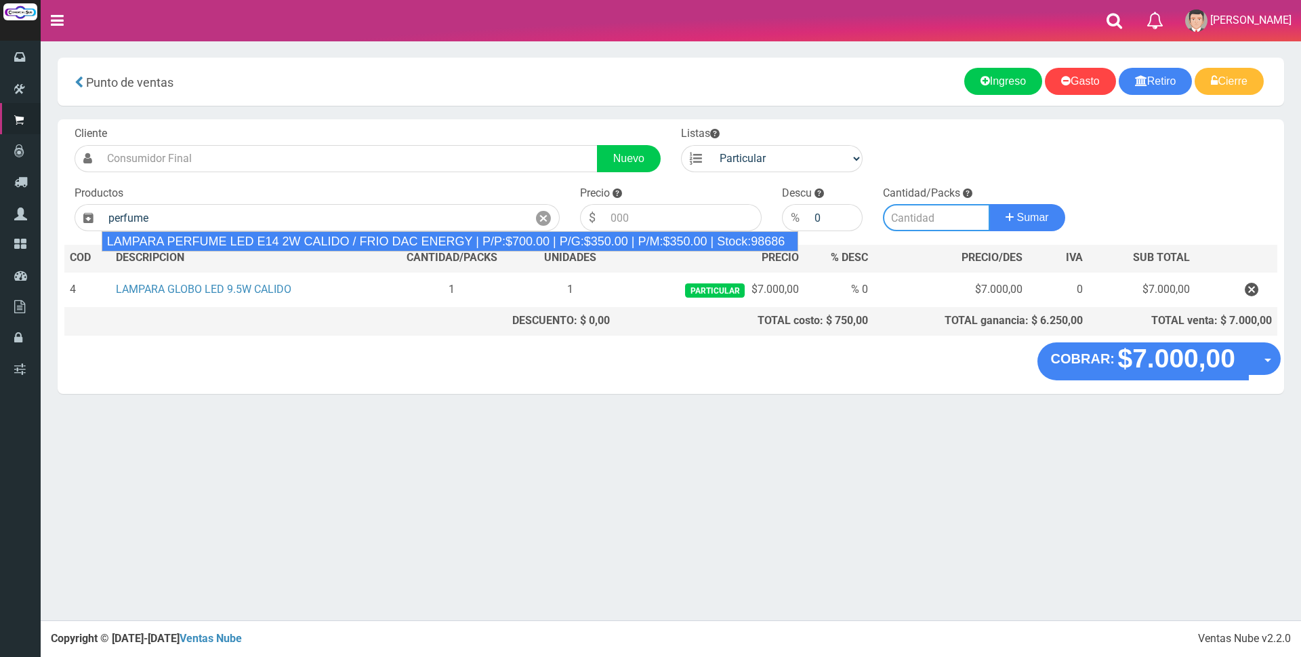
type input "LAMPARA PERFUME LED E14 2W CALIDO / FRIO DAC ENERGY | P/P:$700.00 | P/G:$350.00…"
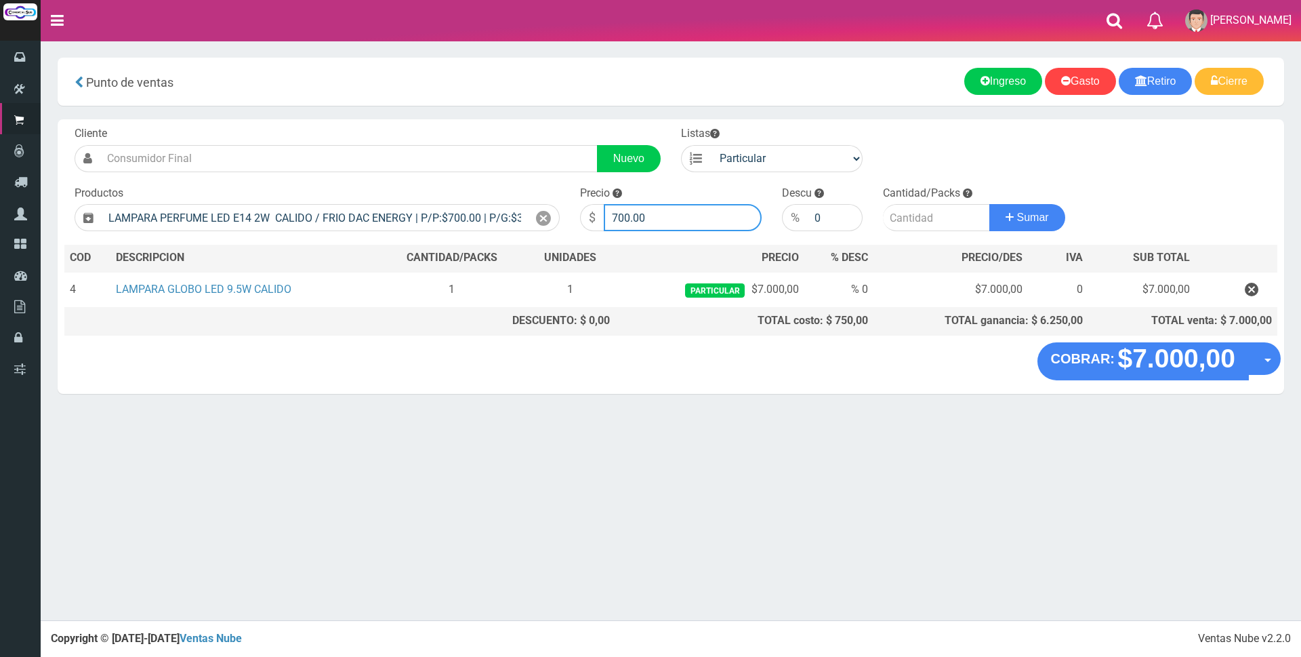
click at [654, 220] on input "700.00" at bounding box center [683, 217] width 158 height 27
type input "7"
type input "3000"
click at [889, 218] on input "number" at bounding box center [936, 217] width 107 height 27
type input "1"
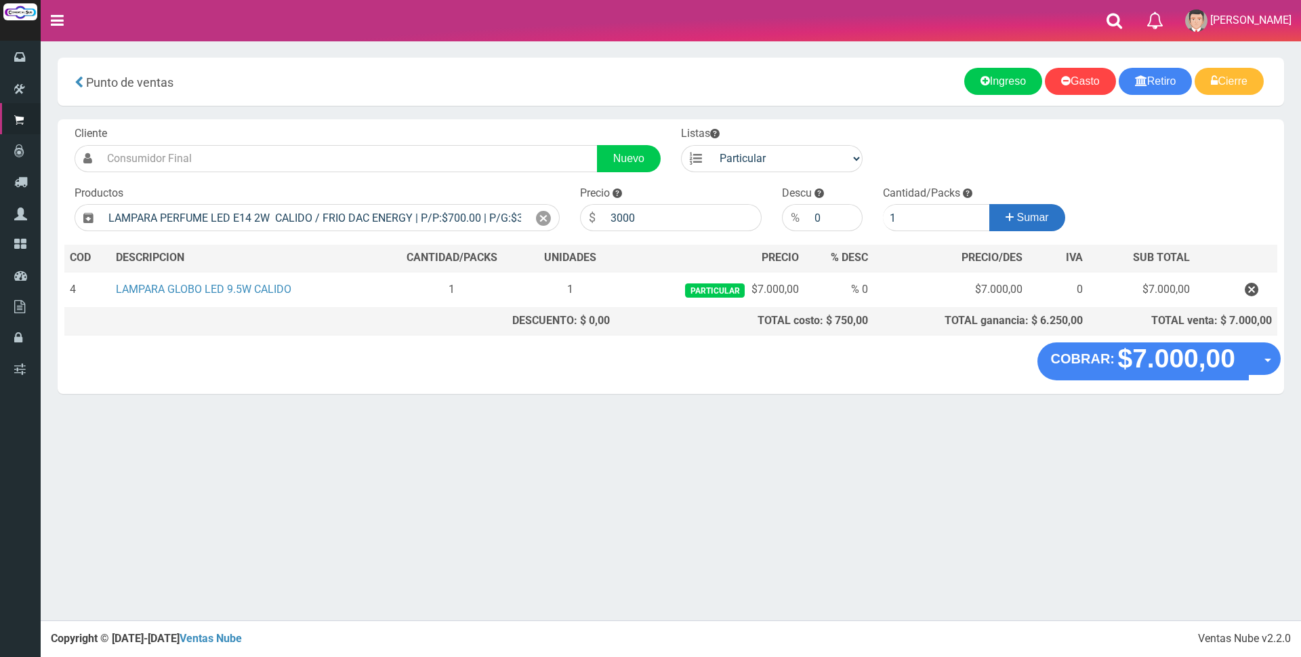
click at [1041, 217] on span "Sumar" at bounding box center [1033, 217] width 32 height 12
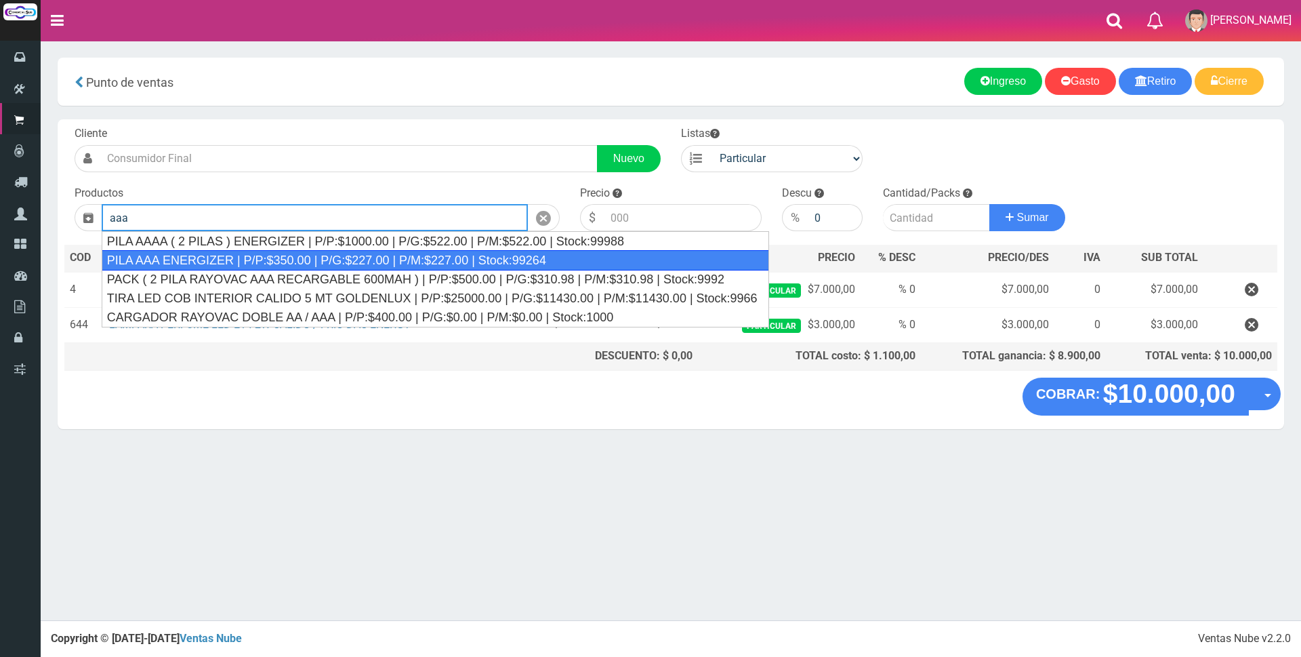
click at [425, 257] on div "PILA AAA ENERGIZER | P/P:$350.00 | P/G:$227.00 | P/M:$227.00 | Stock:99264" at bounding box center [435, 260] width 667 height 20
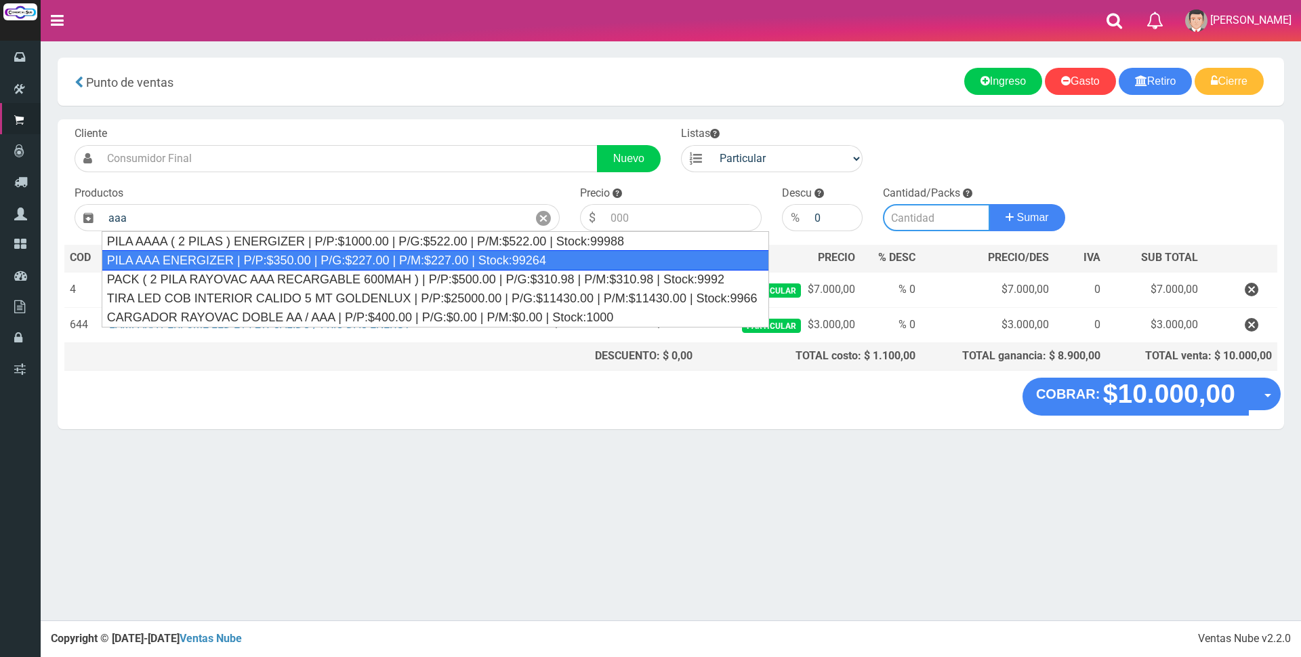
type input "PILA AAA ENERGIZER | P/P:$350.00 | P/G:$227.00 | P/M:$227.00 | Stock:99264"
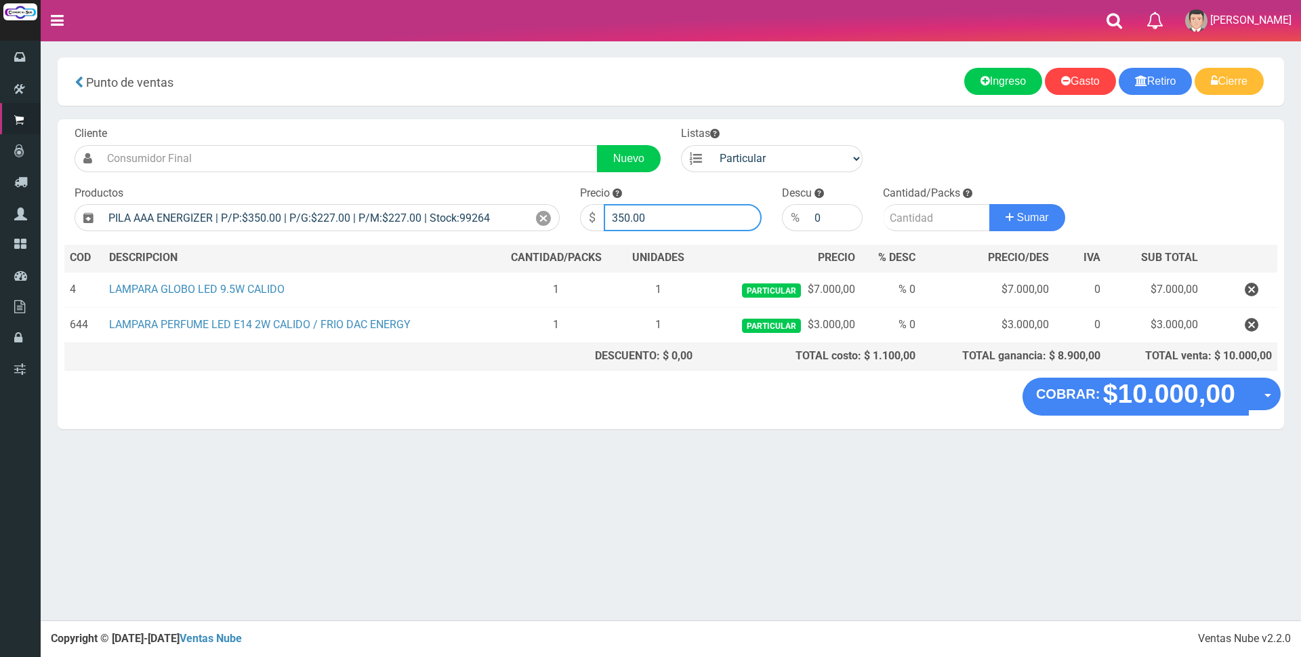
click at [657, 220] on input "350.00" at bounding box center [683, 217] width 158 height 27
type input "3"
type input "1500"
click at [941, 221] on input "number" at bounding box center [936, 217] width 107 height 27
type input "4"
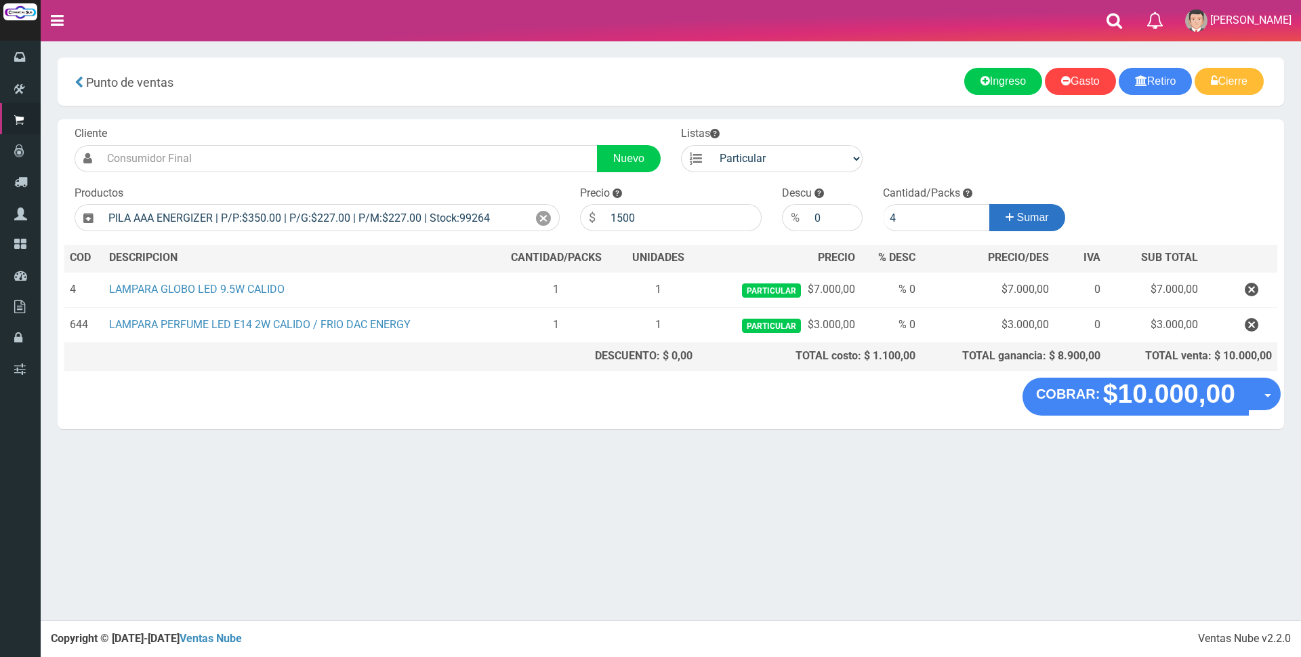
click at [1036, 217] on span "Sumar" at bounding box center [1033, 217] width 32 height 12
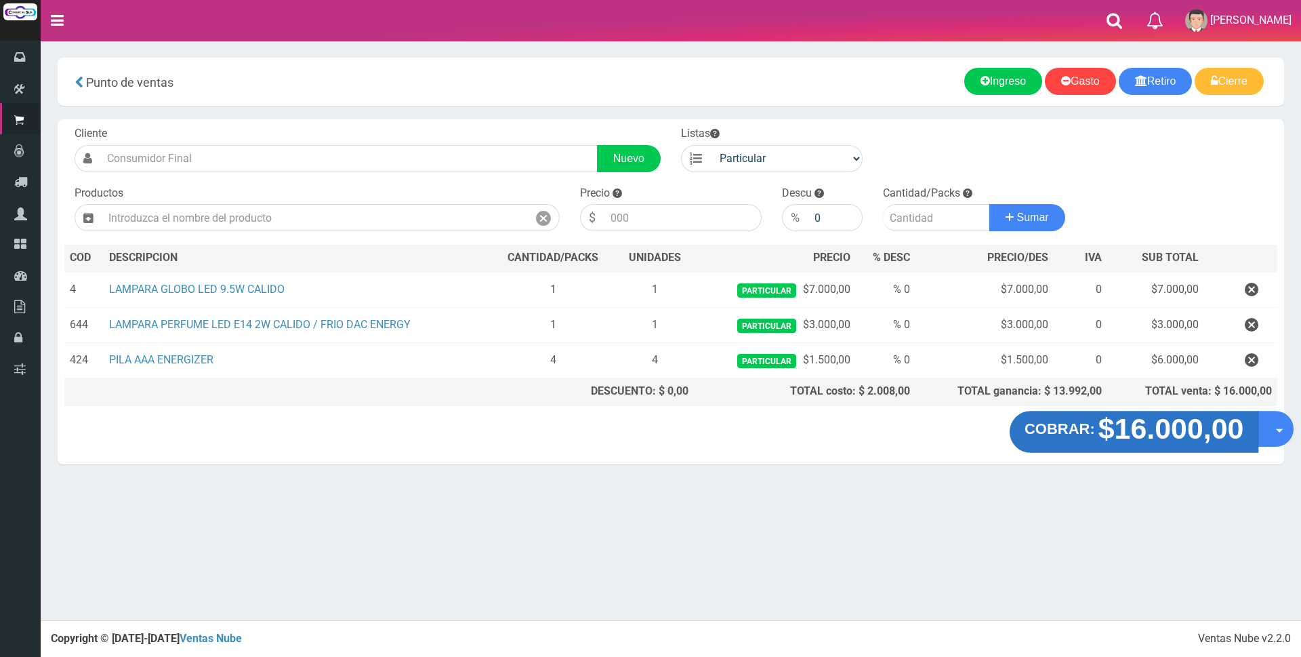
click at [1086, 436] on strong "COBRAR:" at bounding box center [1060, 429] width 70 height 16
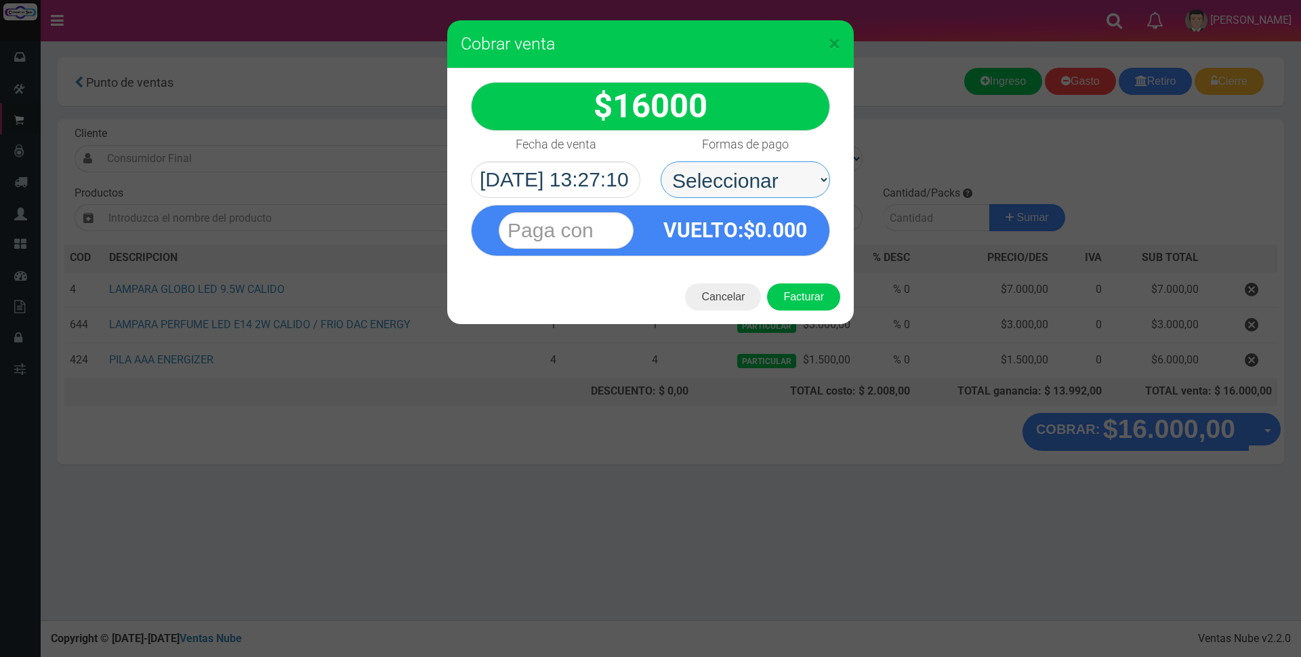
click at [694, 178] on select "Seleccionar Efectivo Tarjeta de Crédito Depósito Débito" at bounding box center [745, 179] width 169 height 37
select select "Efectivo"
click at [661, 161] on select "Seleccionar Efectivo Tarjeta de Crédito Depósito Débito" at bounding box center [745, 179] width 169 height 37
click at [633, 229] on input "text" at bounding box center [566, 230] width 135 height 37
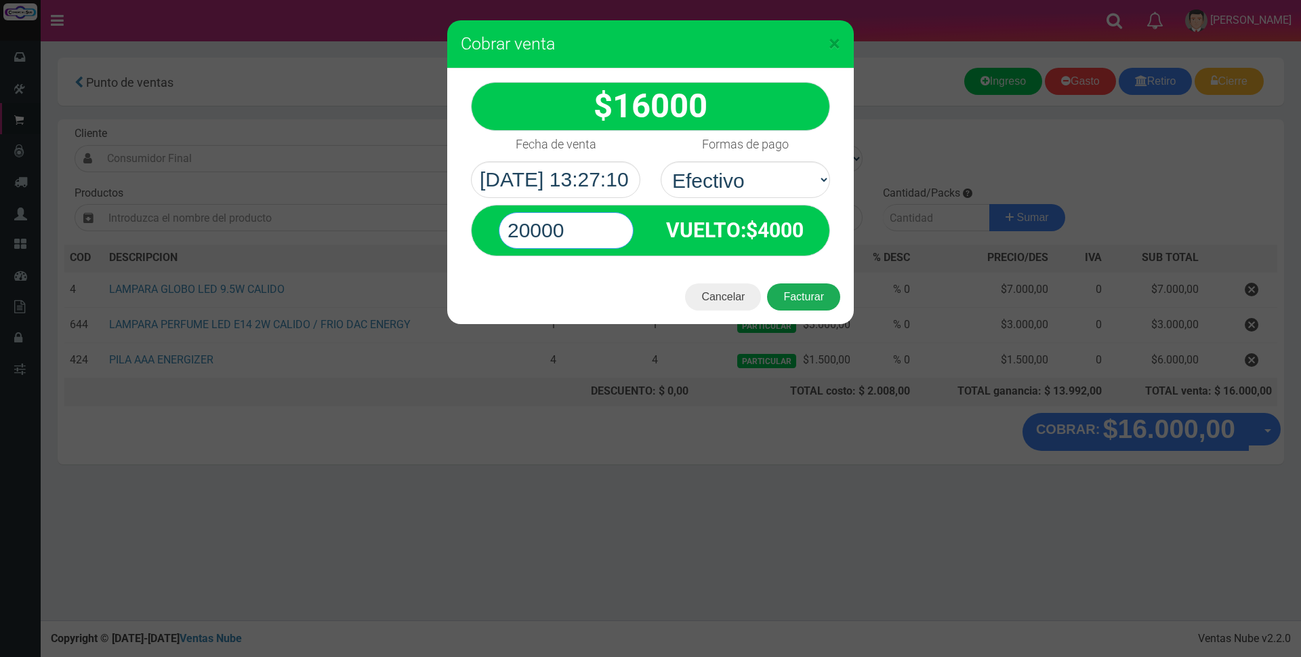
type input "20000"
click at [808, 302] on button "Facturar" at bounding box center [803, 296] width 73 height 27
